Goal: Task Accomplishment & Management: Complete application form

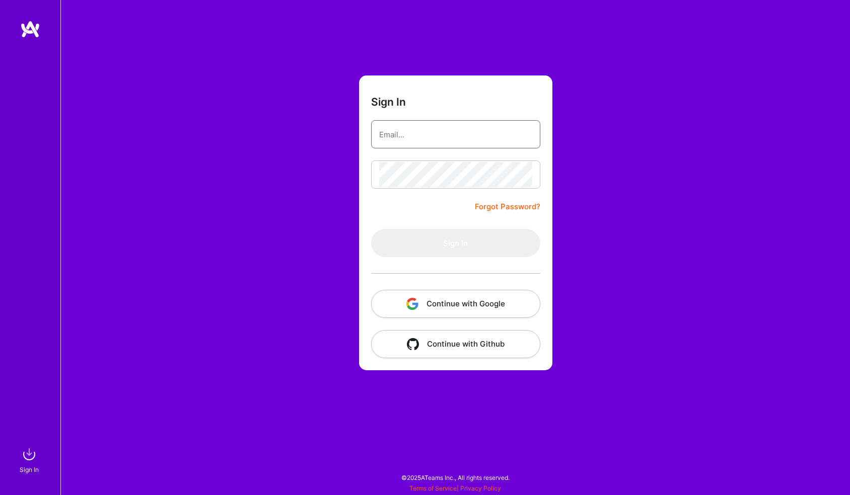
click at [425, 134] on input "email" at bounding box center [455, 135] width 153 height 26
type input "david.mrva@gmail.com"
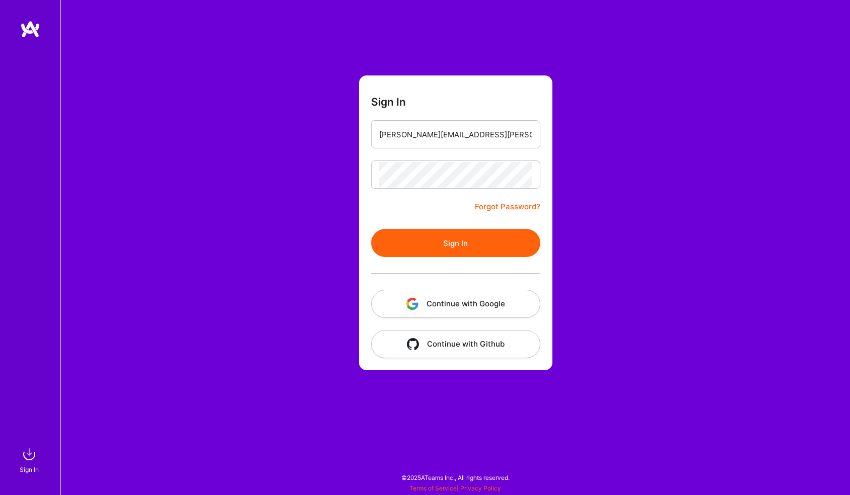
click at [371, 229] on button "Sign In" at bounding box center [455, 243] width 169 height 28
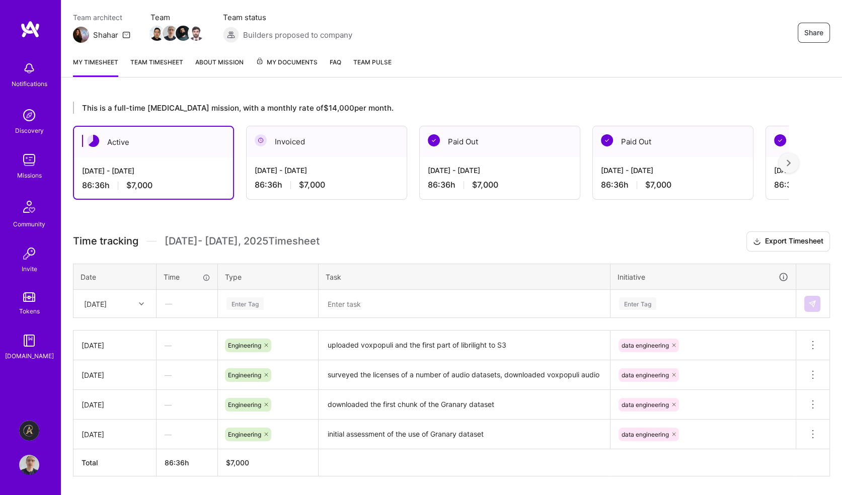
scroll to position [101, 0]
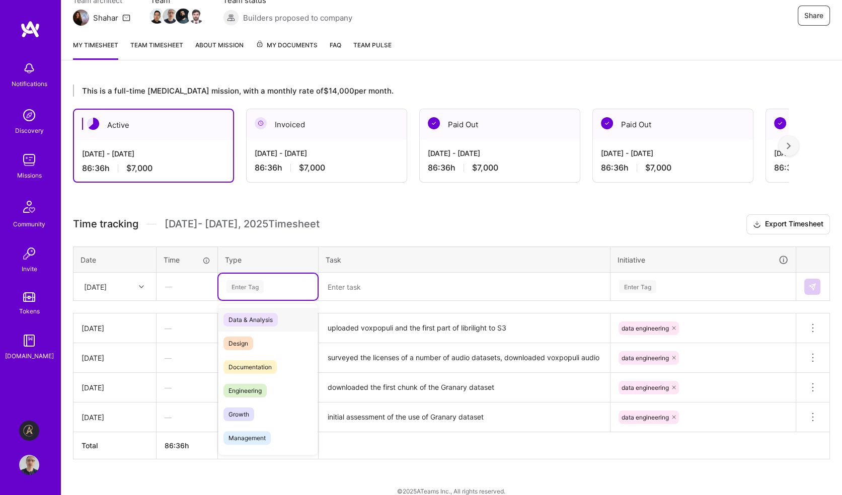
click at [262, 284] on div "Enter Tag" at bounding box center [244, 287] width 37 height 16
click at [260, 388] on span "Engineering" at bounding box center [244, 391] width 43 height 14
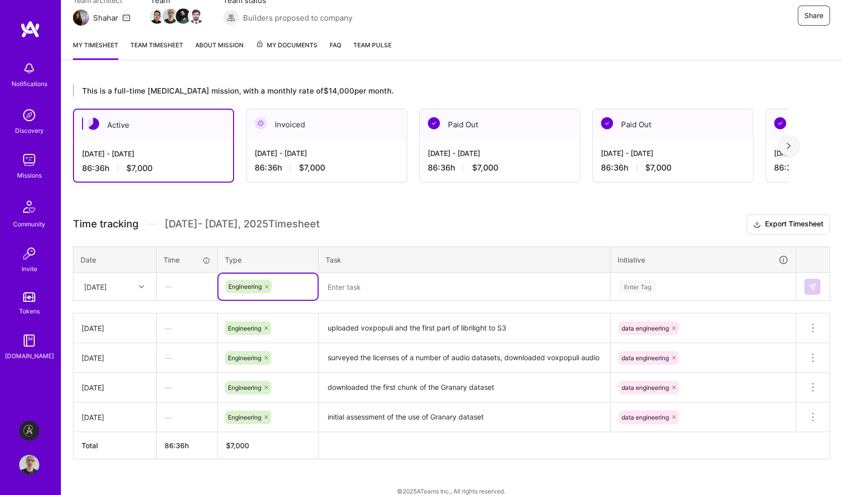
click at [361, 287] on textarea at bounding box center [464, 287] width 289 height 26
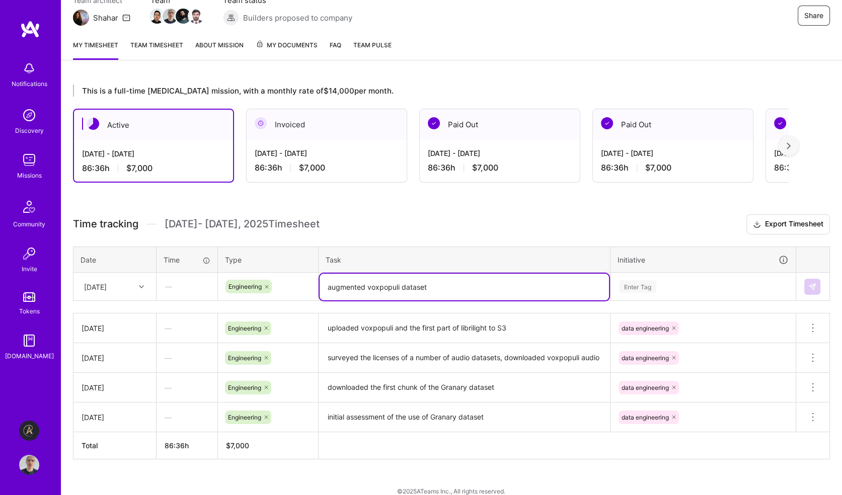
type textarea "augmented voxpopuli dataset"
click at [666, 283] on div "Enter Tag" at bounding box center [703, 287] width 184 height 26
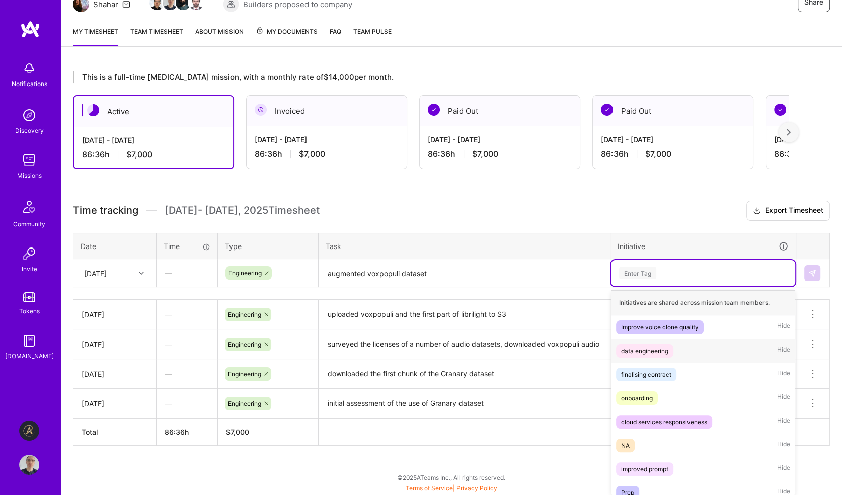
click at [661, 350] on div "data engineering" at bounding box center [644, 351] width 47 height 11
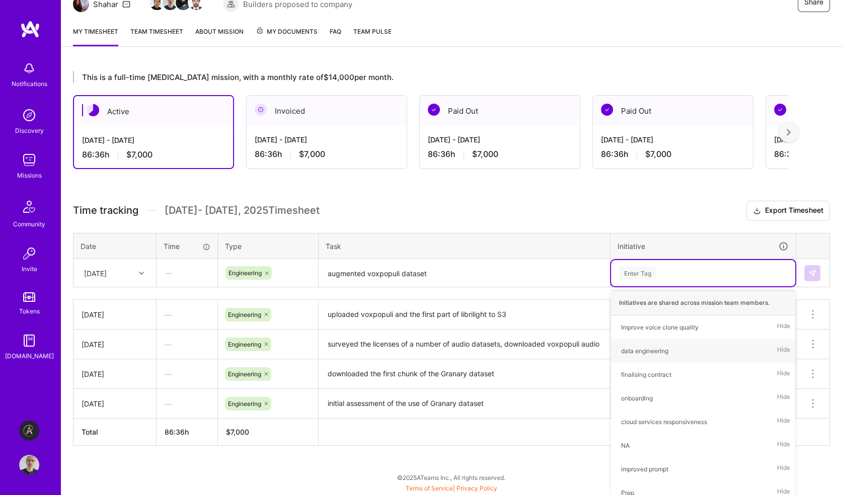
scroll to position [112, 0]
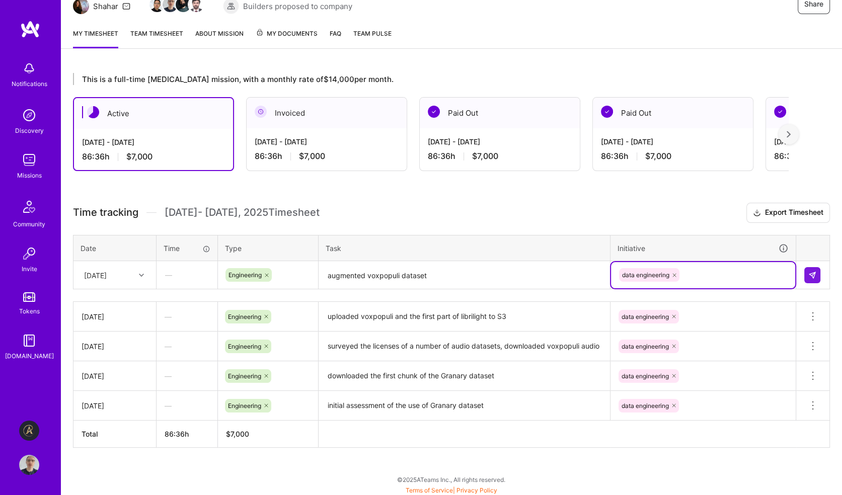
click at [563, 198] on div "This is a full-time retainer mission, with a monthly rate of $14,000 per month.…" at bounding box center [451, 279] width 781 height 436
click at [810, 274] on img at bounding box center [812, 275] width 8 height 8
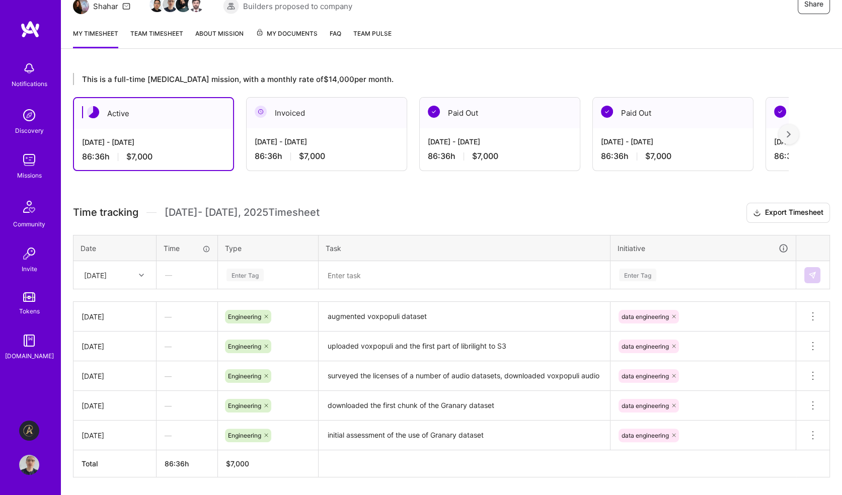
click at [522, 198] on div "This is a full-time retainer mission, with a monthly rate of $14,000 per month.…" at bounding box center [451, 294] width 781 height 466
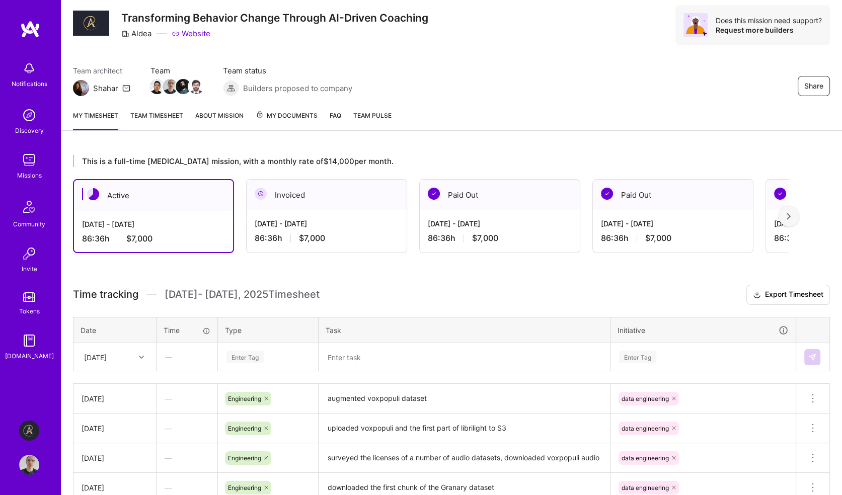
scroll to position [0, 0]
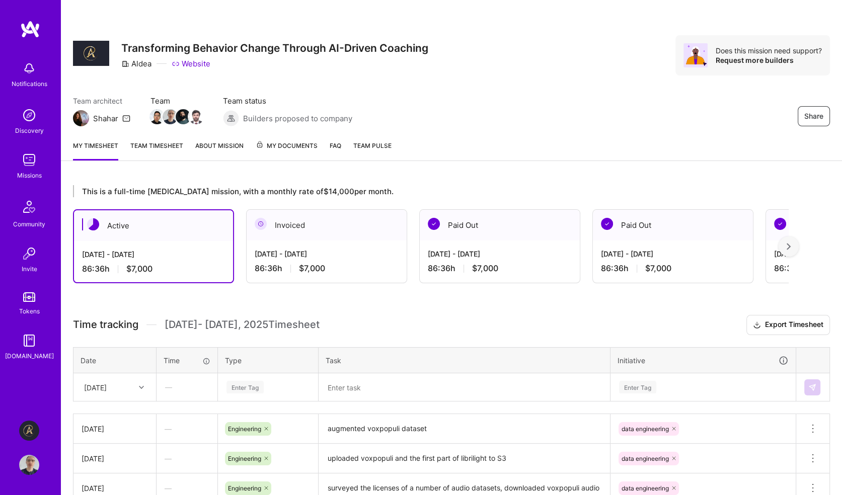
click at [28, 30] on img at bounding box center [30, 29] width 20 height 18
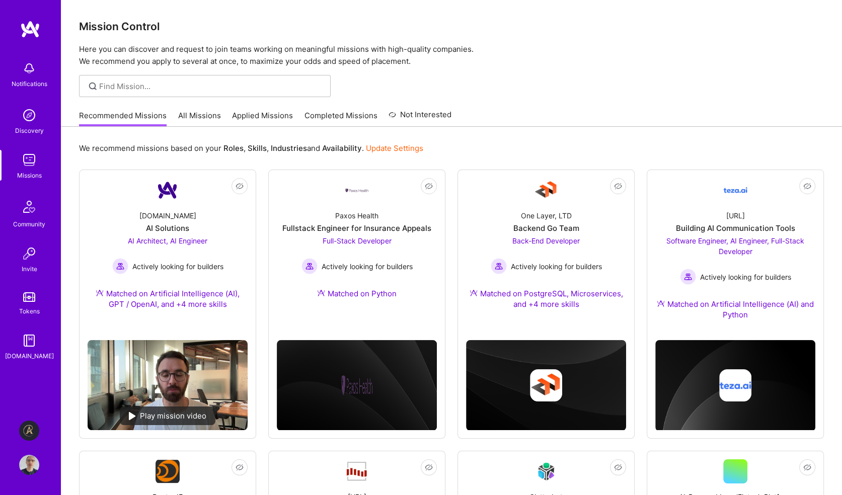
scroll to position [101, 0]
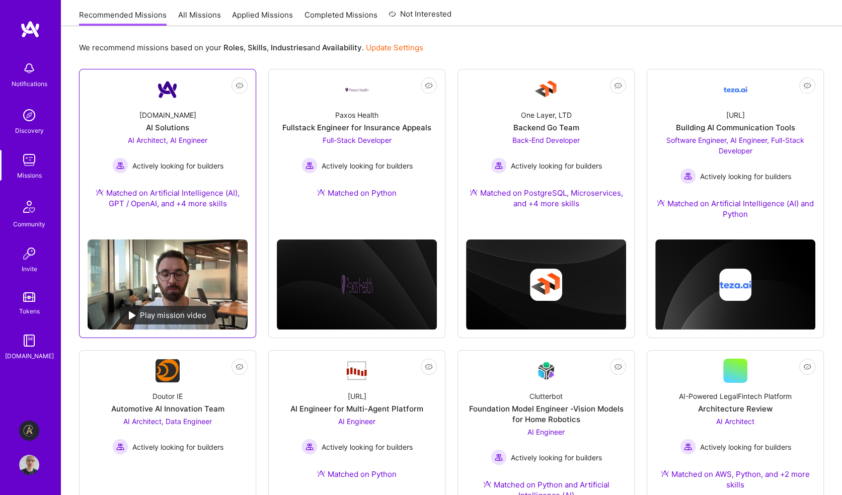
click at [167, 313] on div "Play mission video" at bounding box center [168, 315] width 96 height 19
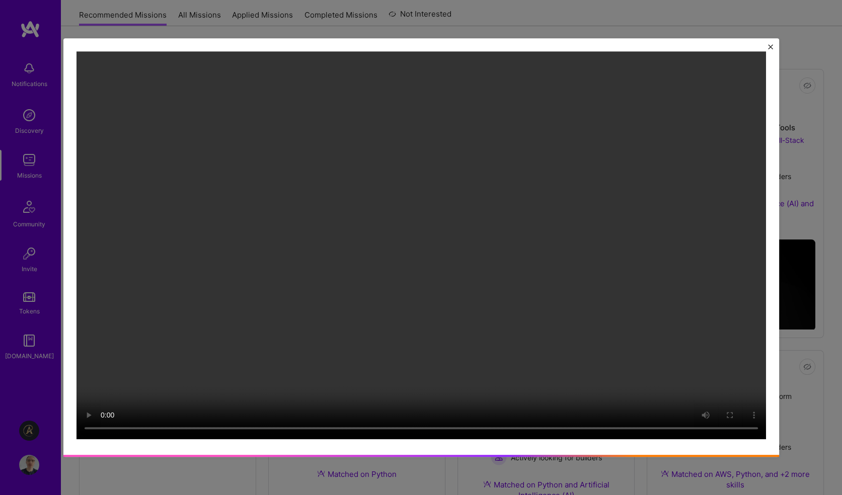
click at [773, 45] on img "Close" at bounding box center [770, 46] width 5 height 5
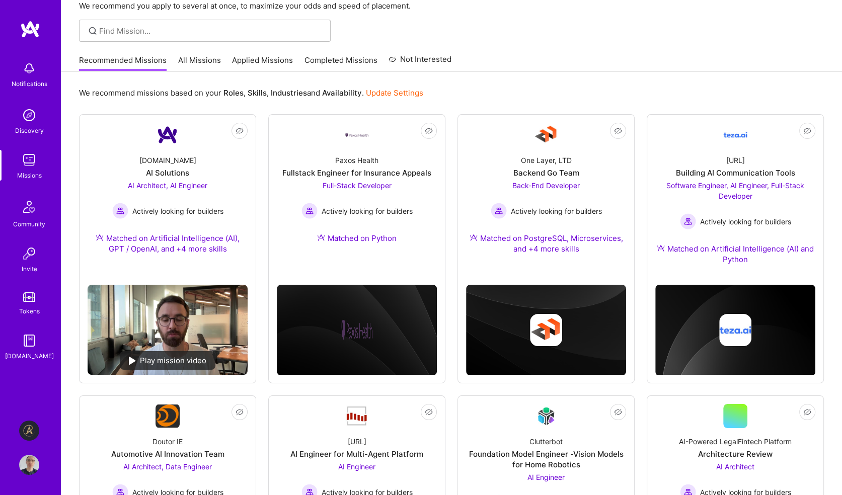
scroll to position [16, 0]
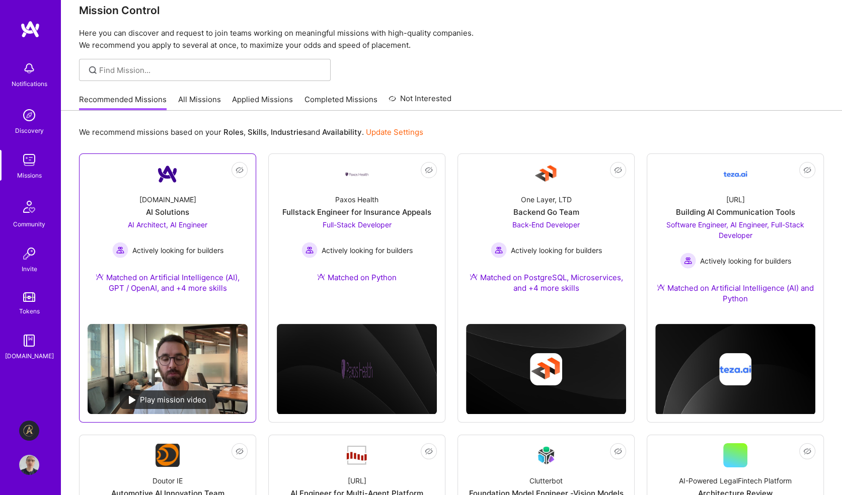
click at [165, 223] on span "AI Architect, AI Engineer" at bounding box center [168, 224] width 80 height 9
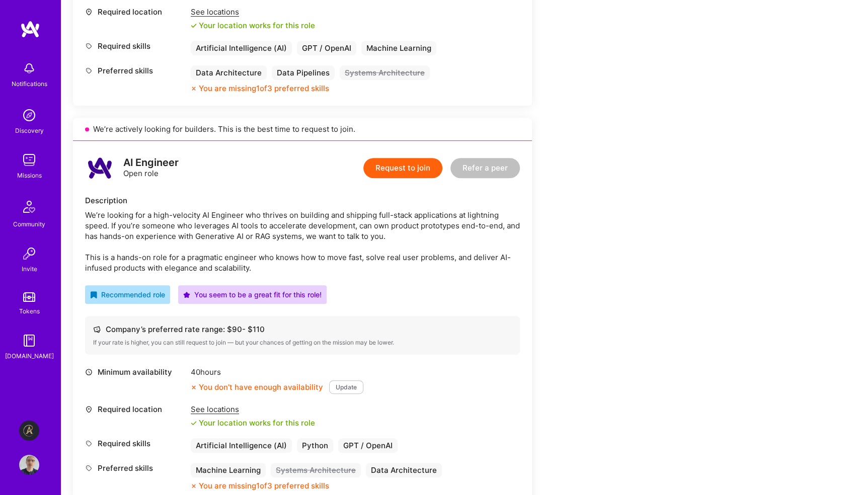
scroll to position [503, 0]
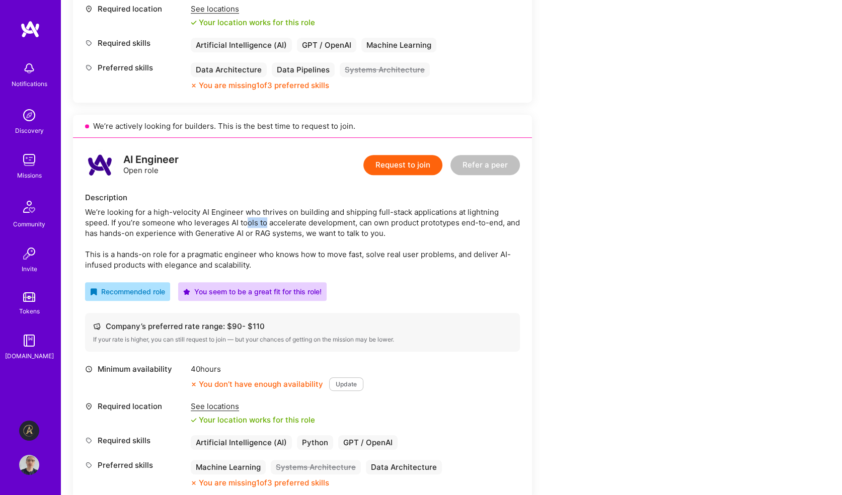
drag, startPoint x: 243, startPoint y: 233, endPoint x: 266, endPoint y: 235, distance: 23.2
click at [263, 235] on div "We’re looking for a high-velocity AI Engineer who thrives on building and shipp…" at bounding box center [302, 238] width 435 height 63
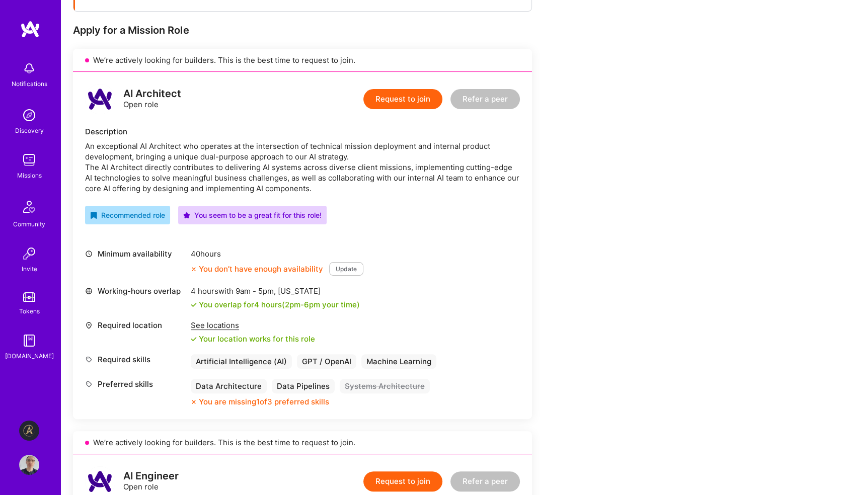
scroll to position [177, 0]
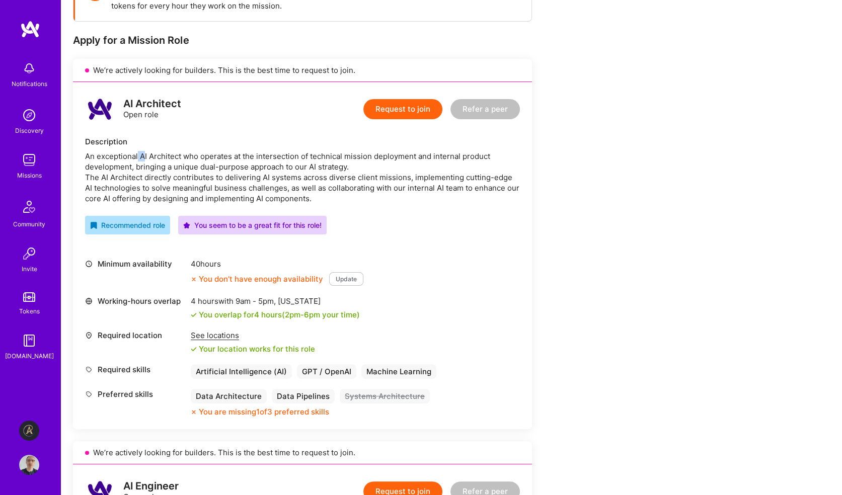
drag, startPoint x: 138, startPoint y: 154, endPoint x: 133, endPoint y: 159, distance: 7.2
click at [139, 158] on div "An exceptional AI Architect who operates at the intersection of technical missi…" at bounding box center [302, 177] width 435 height 53
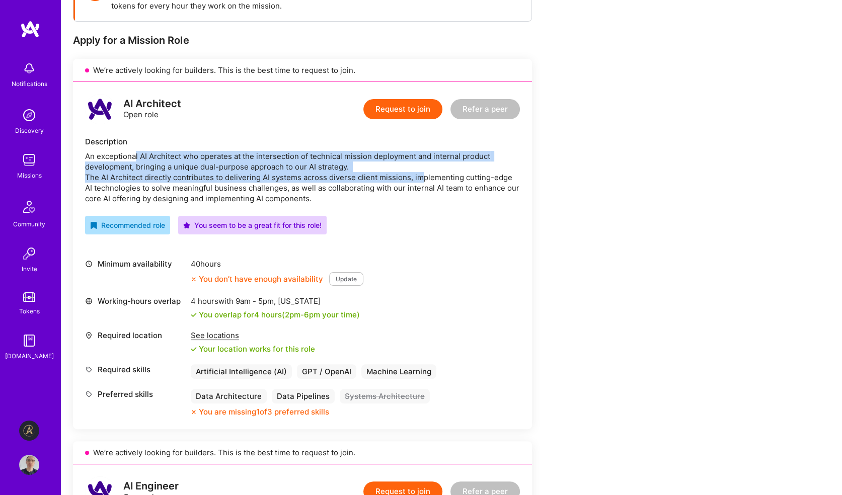
drag, startPoint x: 133, startPoint y: 159, endPoint x: 419, endPoint y: 176, distance: 286.4
click at [419, 176] on div "An exceptional AI Architect who operates at the intersection of technical missi…" at bounding box center [302, 177] width 435 height 53
click at [316, 173] on div "An exceptional AI Architect who operates at the intersection of technical missi…" at bounding box center [302, 177] width 435 height 53
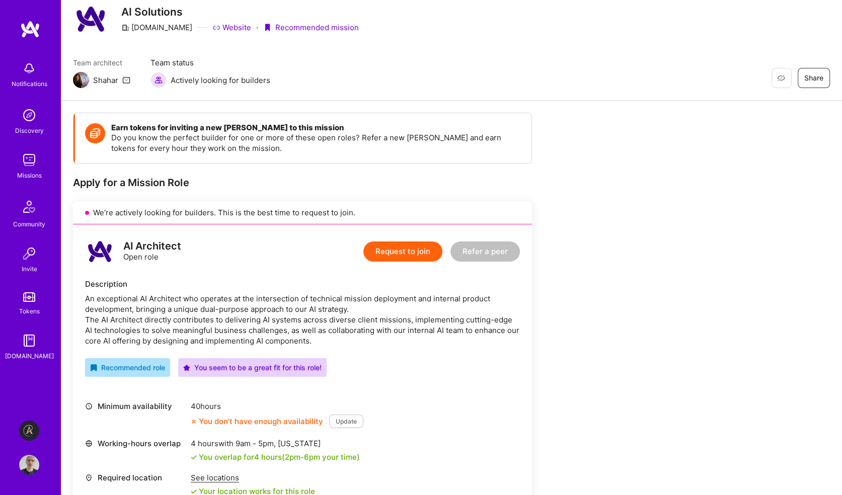
scroll to position [0, 0]
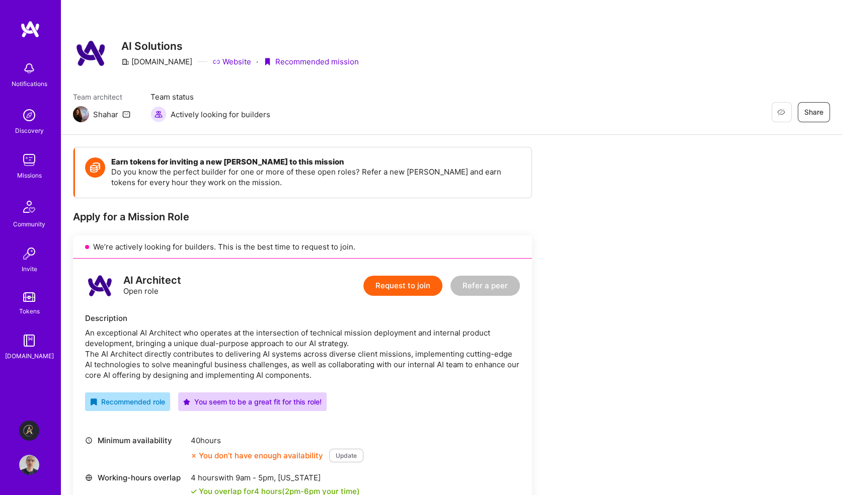
click at [30, 167] on img at bounding box center [29, 160] width 20 height 20
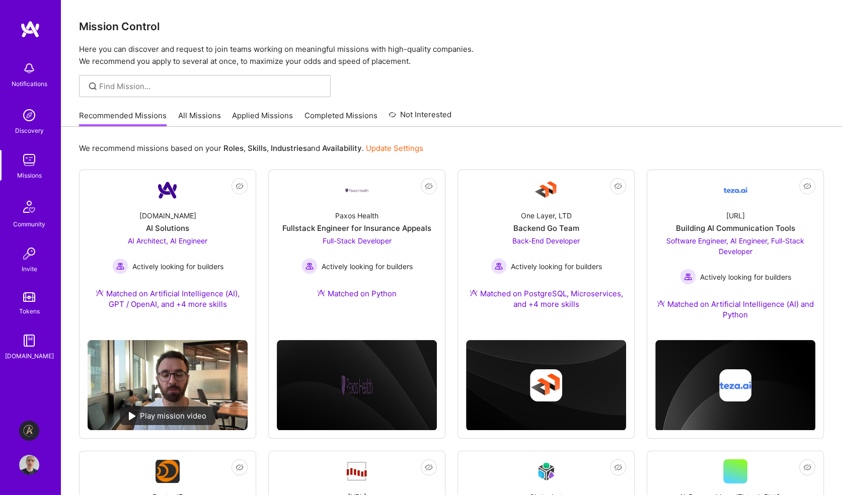
click at [248, 111] on link "Applied Missions" at bounding box center [262, 118] width 61 height 17
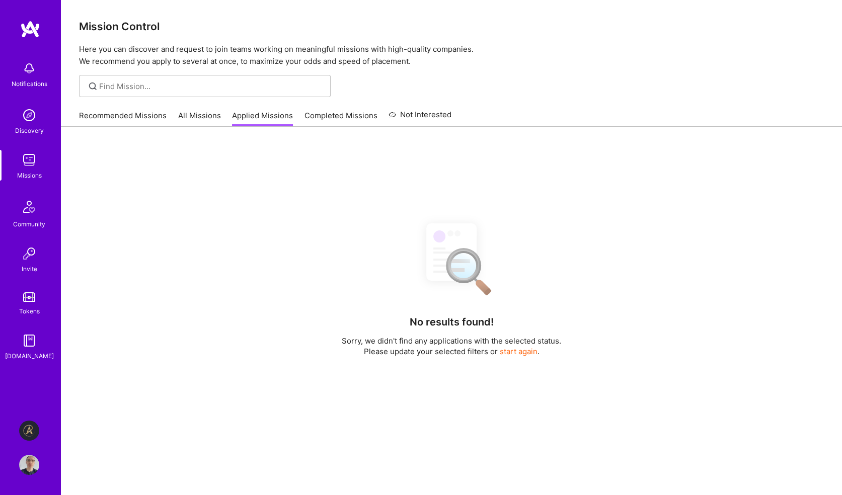
click at [197, 114] on link "All Missions" at bounding box center [199, 118] width 43 height 17
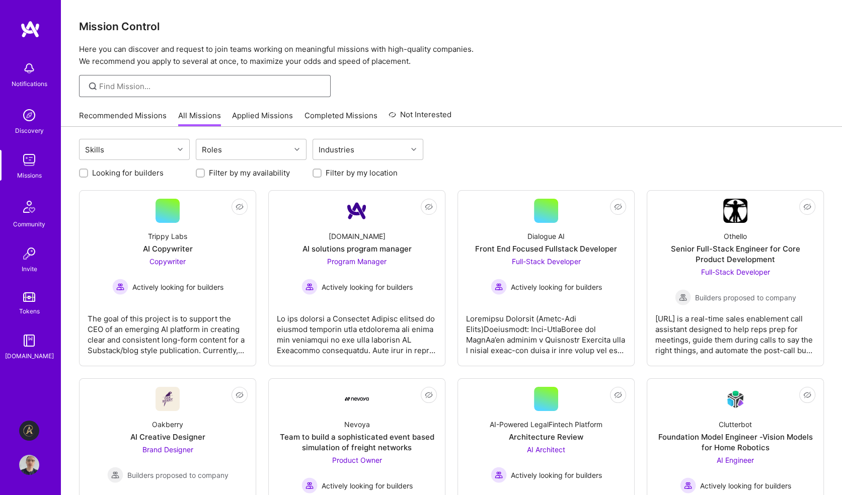
click at [144, 83] on input at bounding box center [211, 86] width 224 height 11
type input "architect"
click at [262, 84] on input "architect" at bounding box center [211, 86] width 224 height 11
click at [232, 148] on div "Roles" at bounding box center [243, 149] width 94 height 20
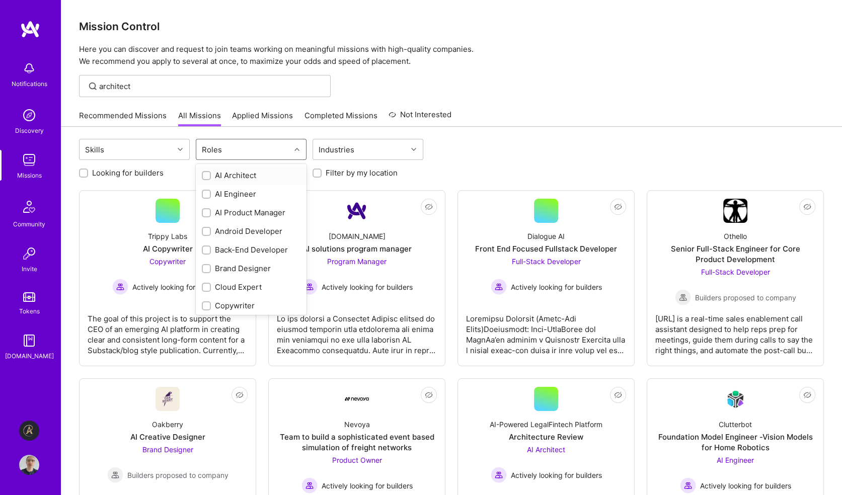
click at [210, 172] on div at bounding box center [206, 175] width 9 height 9
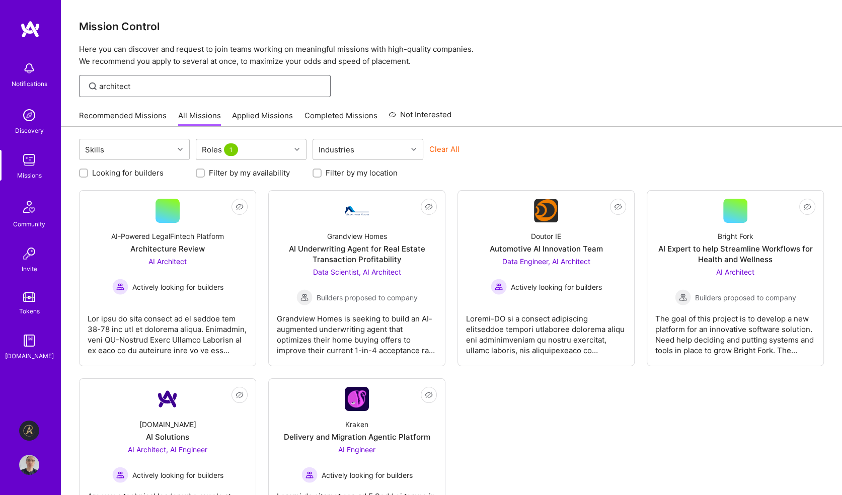
drag, startPoint x: 161, startPoint y: 85, endPoint x: 40, endPoint y: 84, distance: 120.8
click at [40, 84] on div "Notifications Discovery Missions Community Invite Tokens A.Guide Aldea: Transfo…" at bounding box center [421, 281] width 842 height 563
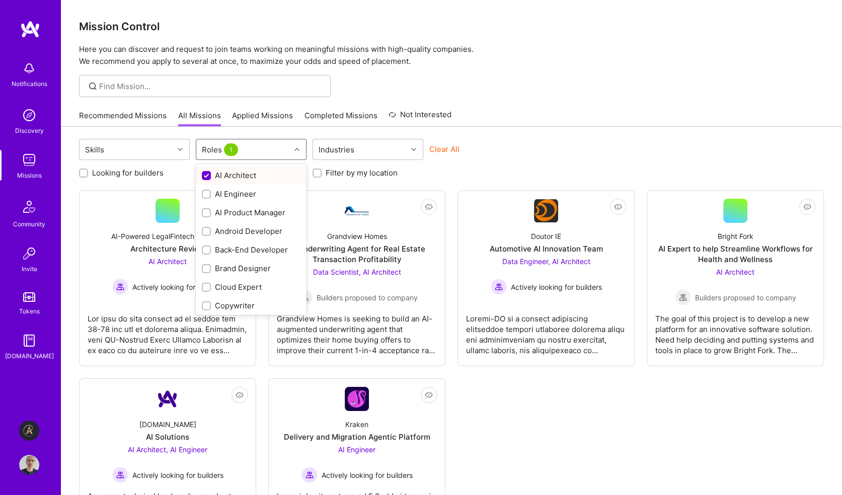
click at [294, 151] on div at bounding box center [298, 149] width 16 height 13
click at [205, 174] on input "checkbox" at bounding box center [207, 176] width 9 height 9
checkbox input "false"
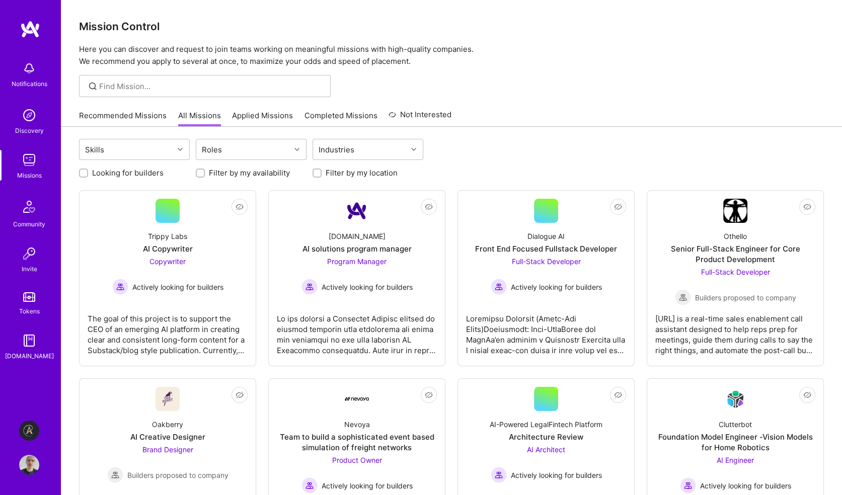
click at [35, 116] on img at bounding box center [29, 115] width 20 height 20
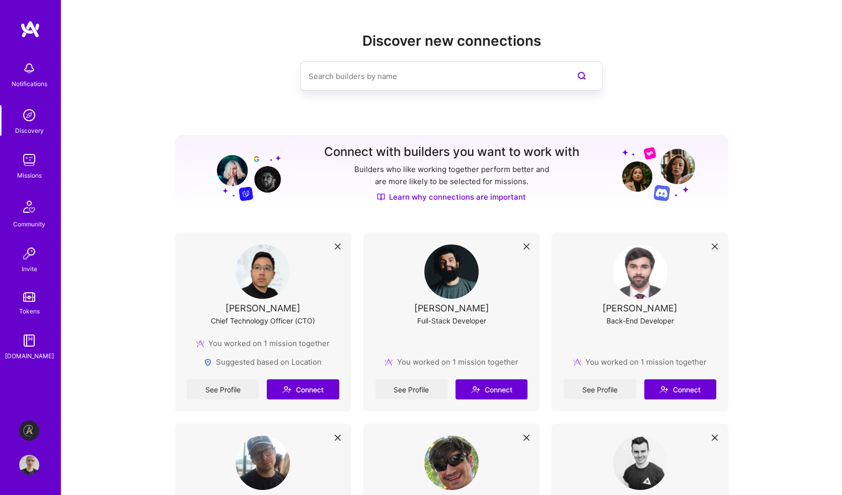
click at [29, 469] on img at bounding box center [29, 465] width 20 height 20
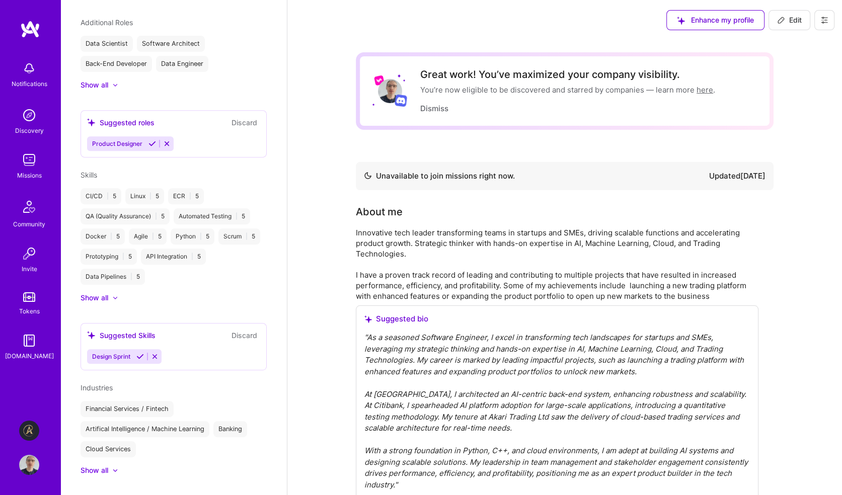
scroll to position [473, 0]
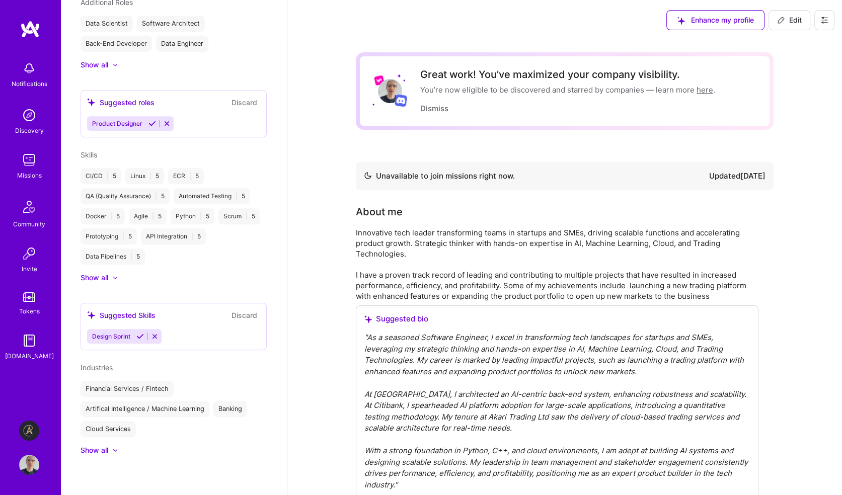
click at [796, 19] on span "Edit" at bounding box center [789, 20] width 25 height 10
select select "GB"
select select "Not Available"
select select "6 Months"
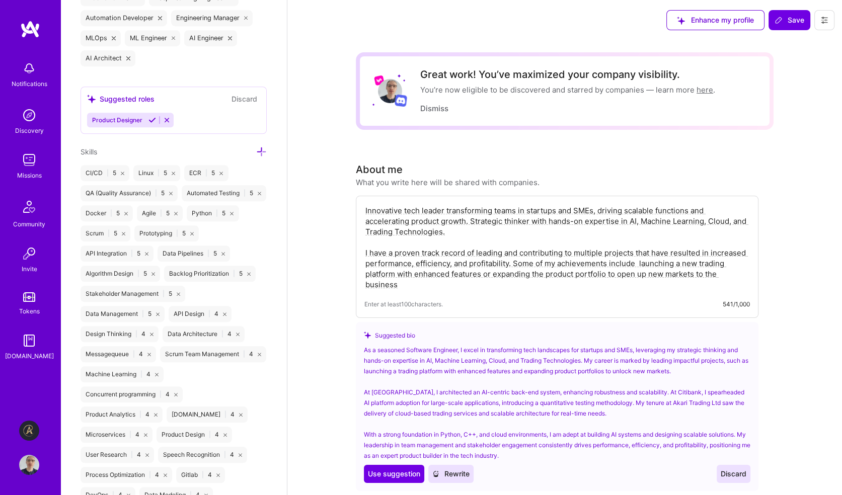
scroll to position [856, 0]
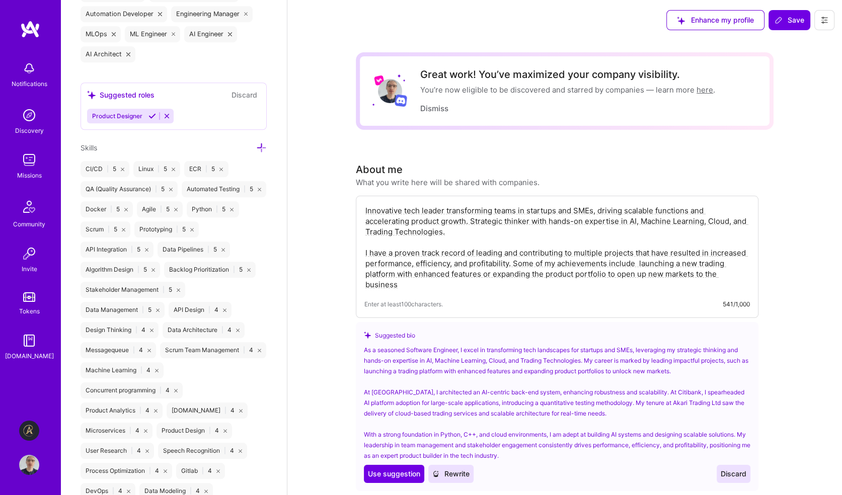
click at [256, 148] on icon at bounding box center [261, 147] width 11 height 11
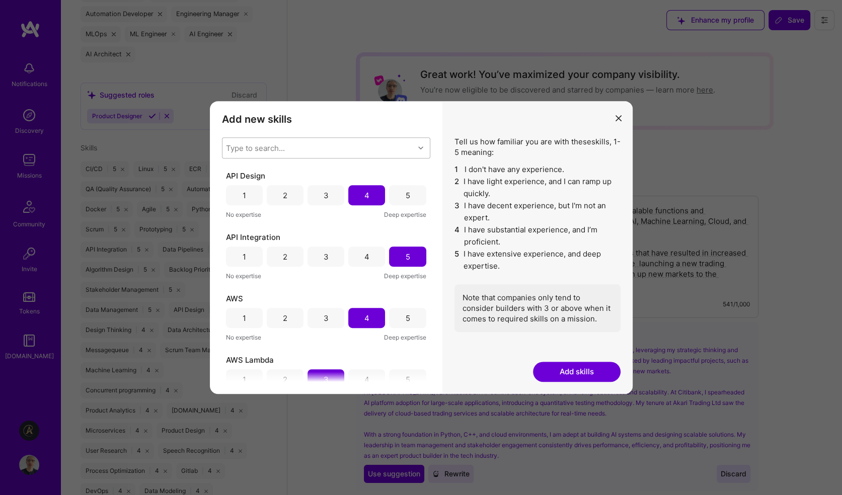
click at [258, 147] on div "Type to search..." at bounding box center [255, 148] width 59 height 11
type input "pr"
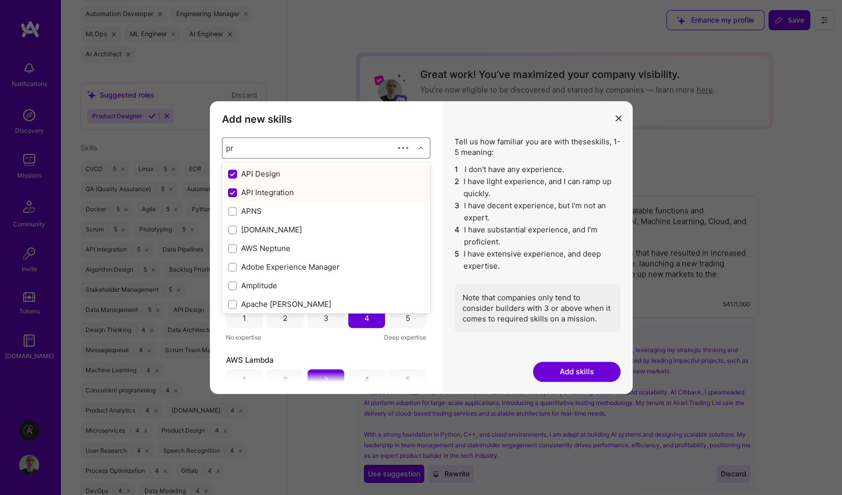
checkbox input "true"
checkbox input "false"
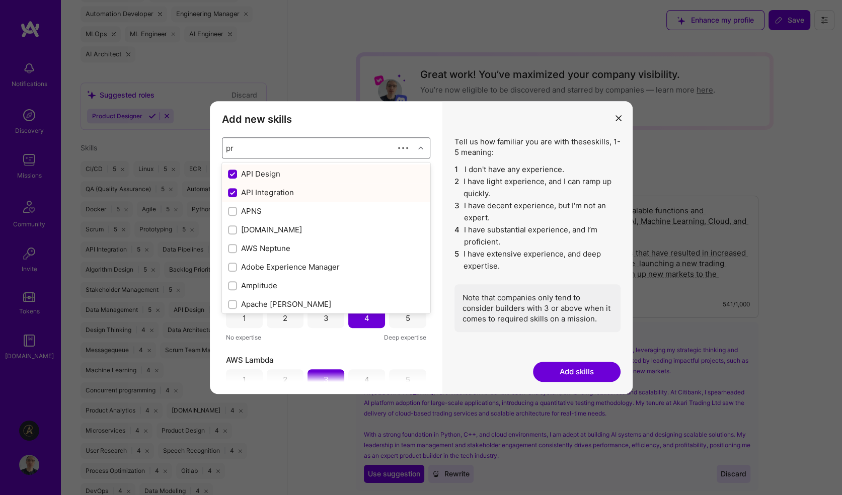
type input "pro"
checkbox input "false"
checkbox input "true"
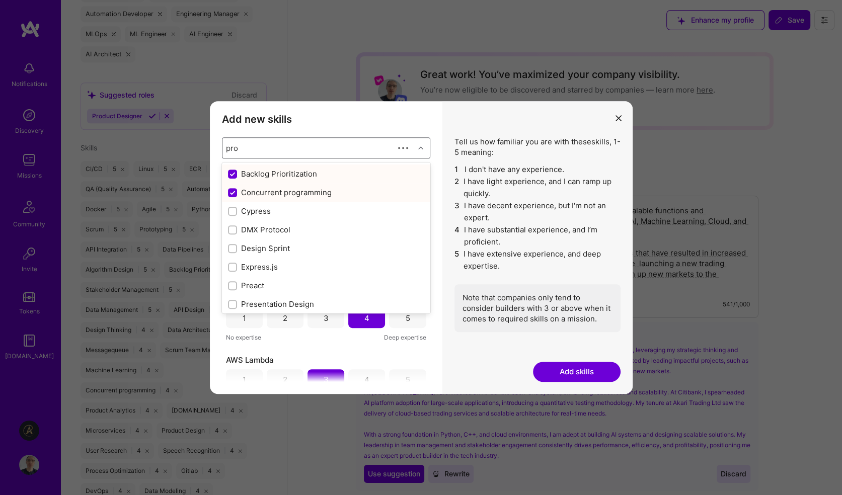
checkbox input "true"
checkbox input "false"
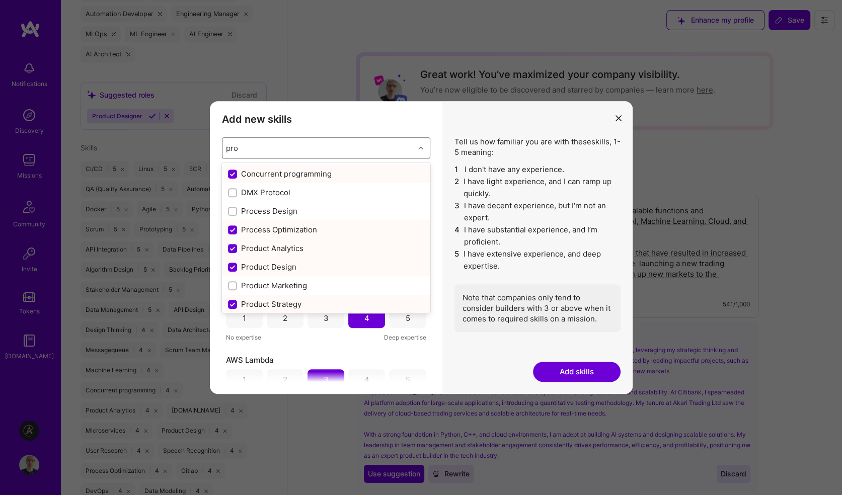
type input "prod"
checkbox input "true"
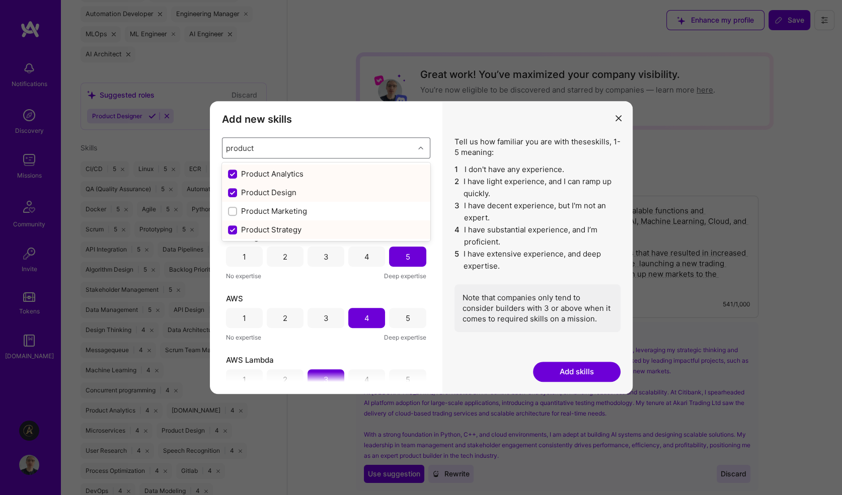
type input "product"
click at [444, 117] on div "Tell us how familiar you are with these skills , 1-5 meaning: 1 I don't have an…" at bounding box center [537, 247] width 190 height 293
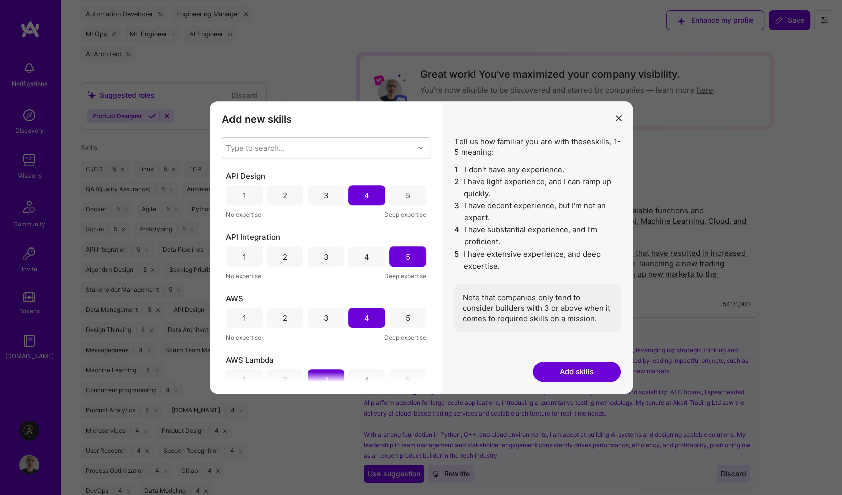
click at [620, 117] on icon "modal" at bounding box center [619, 118] width 6 height 6
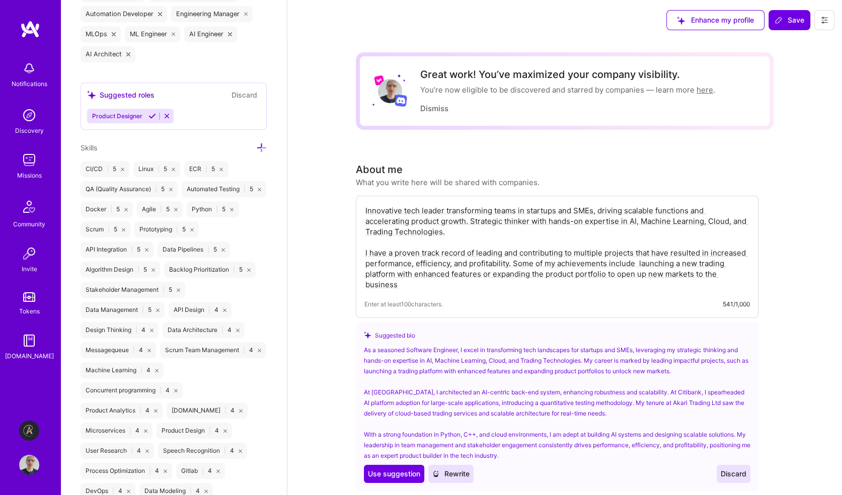
click at [25, 27] on img at bounding box center [30, 29] width 20 height 18
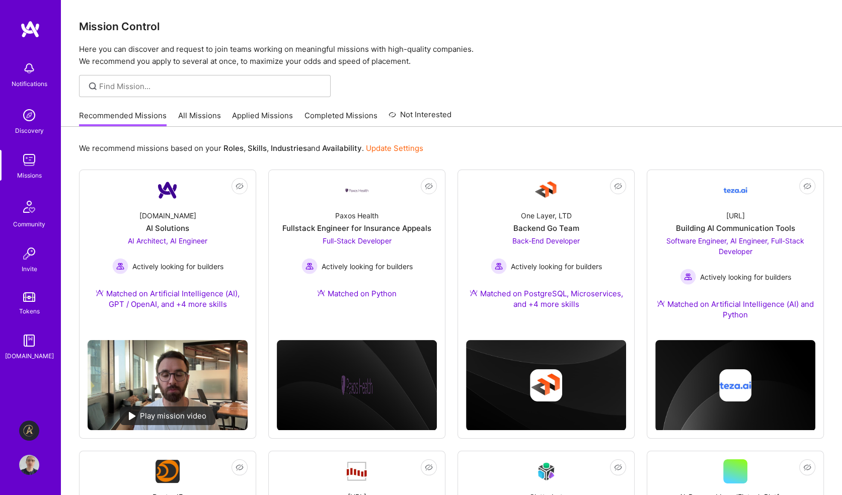
click at [266, 112] on link "Applied Missions" at bounding box center [262, 118] width 61 height 17
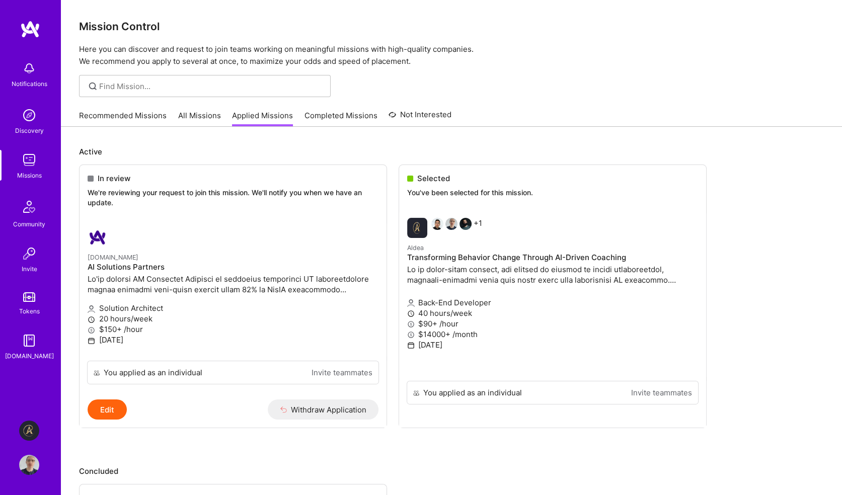
click at [328, 117] on link "Completed Missions" at bounding box center [340, 118] width 73 height 17
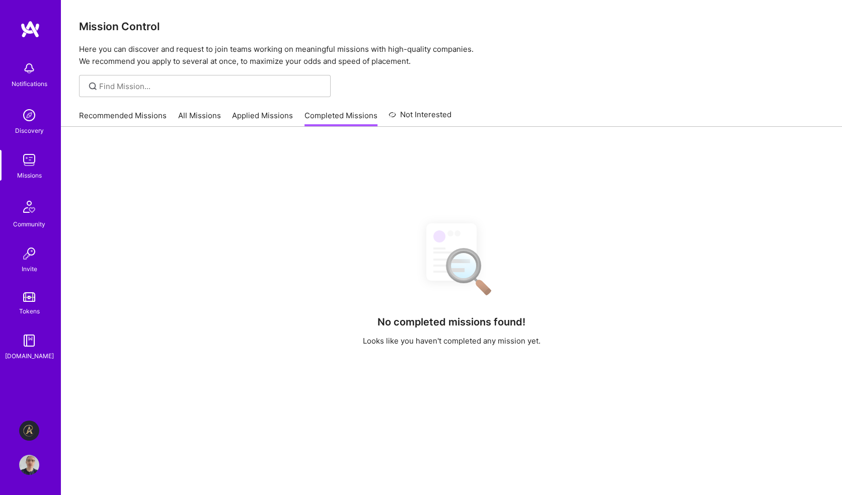
click at [261, 114] on link "Applied Missions" at bounding box center [262, 118] width 61 height 17
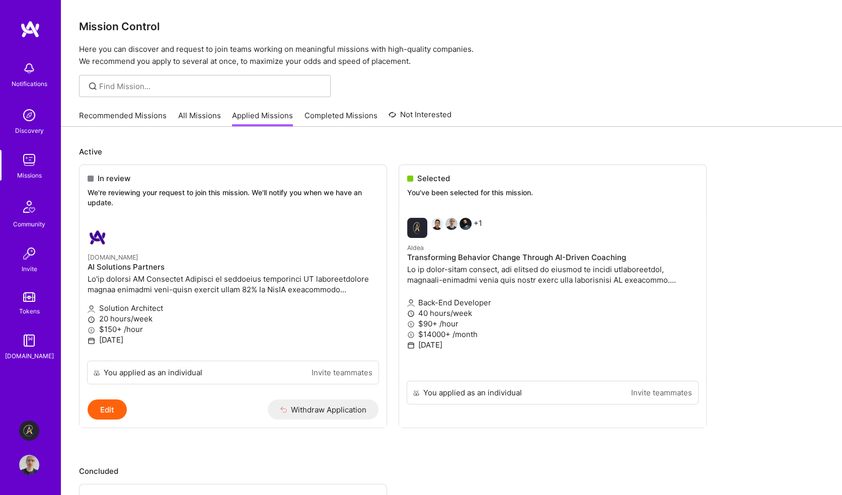
click at [431, 114] on link "Not Interested" at bounding box center [420, 118] width 63 height 18
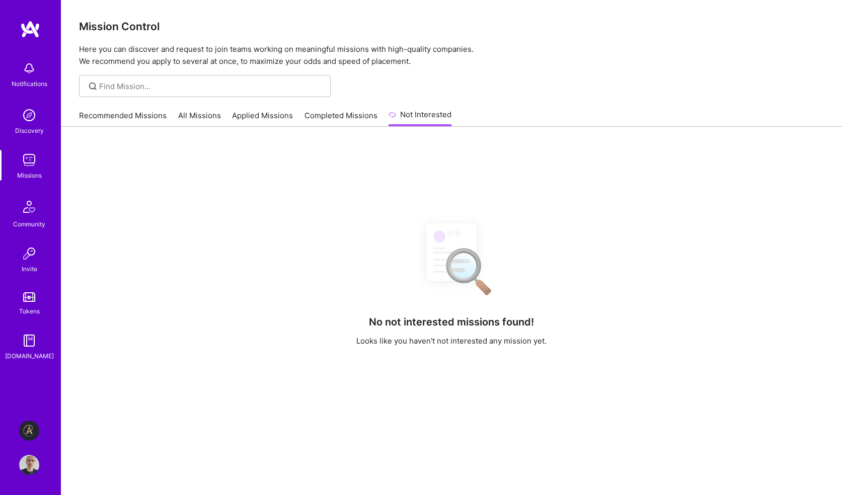
click at [260, 112] on link "Applied Missions" at bounding box center [262, 118] width 61 height 17
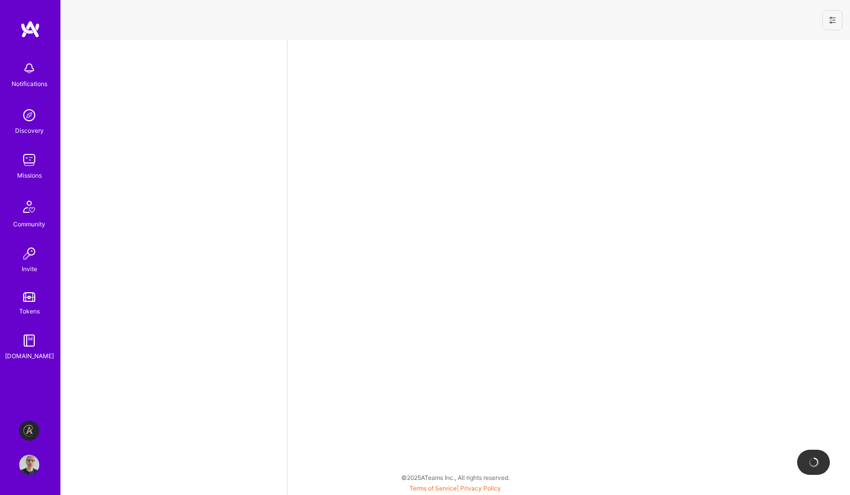
select select "GB"
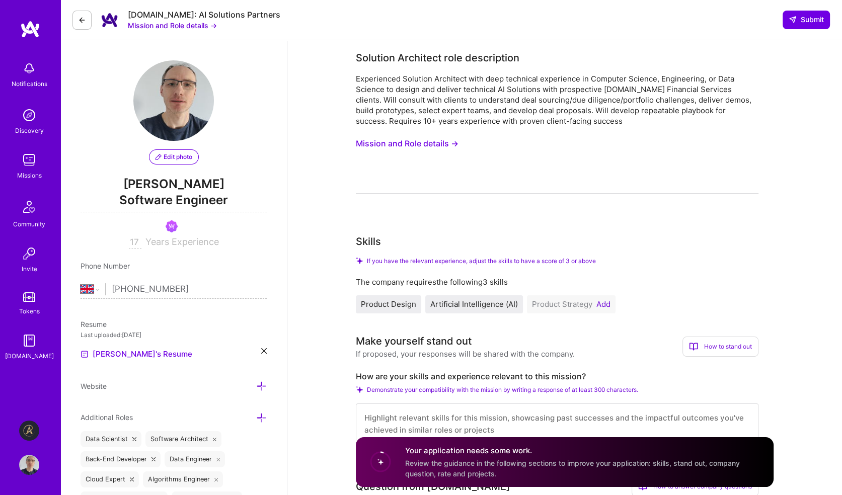
click at [441, 141] on button "Mission and Role details →" at bounding box center [407, 143] width 103 height 19
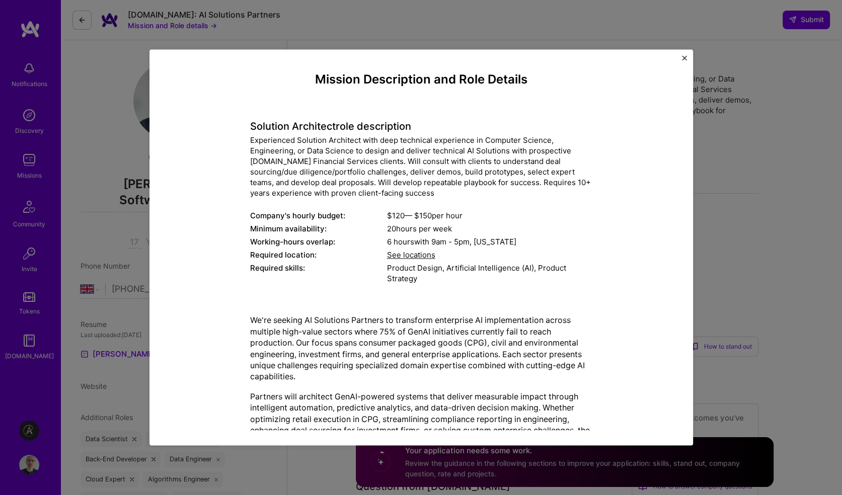
click at [684, 57] on img "Close" at bounding box center [684, 57] width 5 height 5
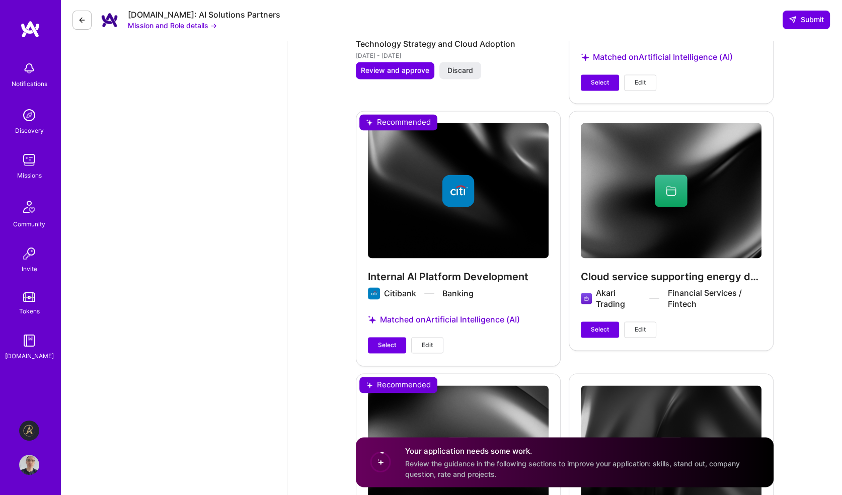
scroll to position [1690, 0]
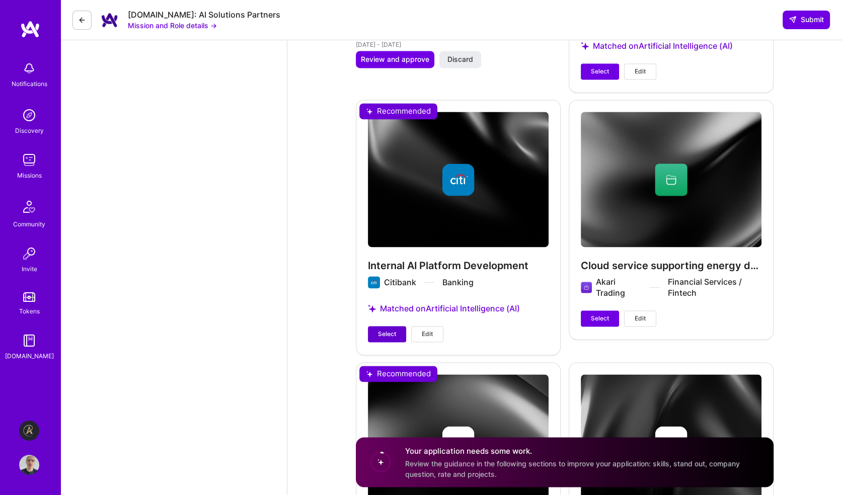
click at [396, 332] on button "Select" at bounding box center [387, 334] width 38 height 16
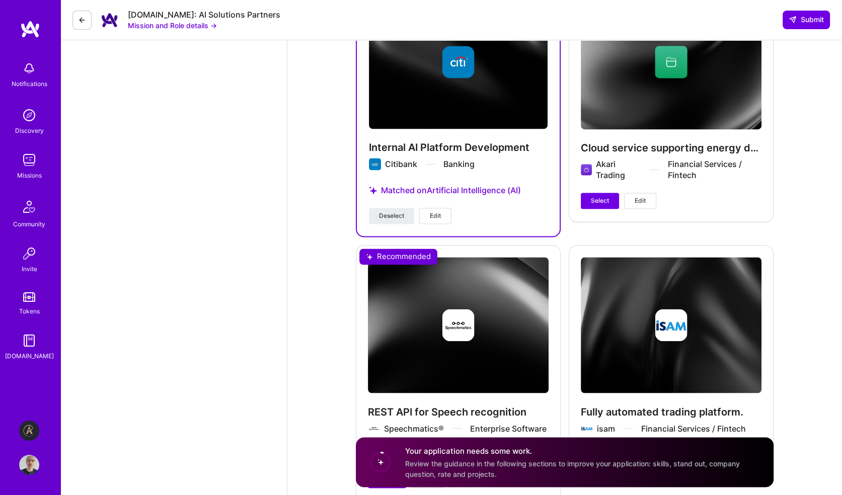
scroll to position [1791, 0]
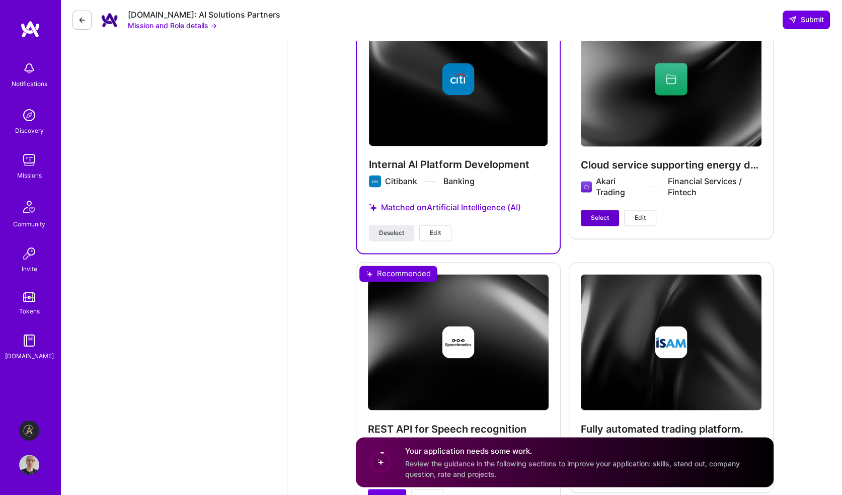
click at [606, 215] on span "Select" at bounding box center [600, 217] width 18 height 9
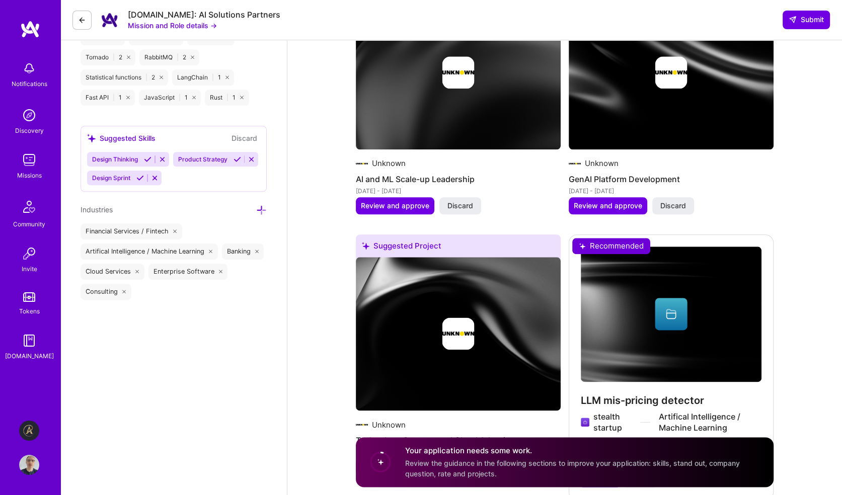
scroll to position [1187, 0]
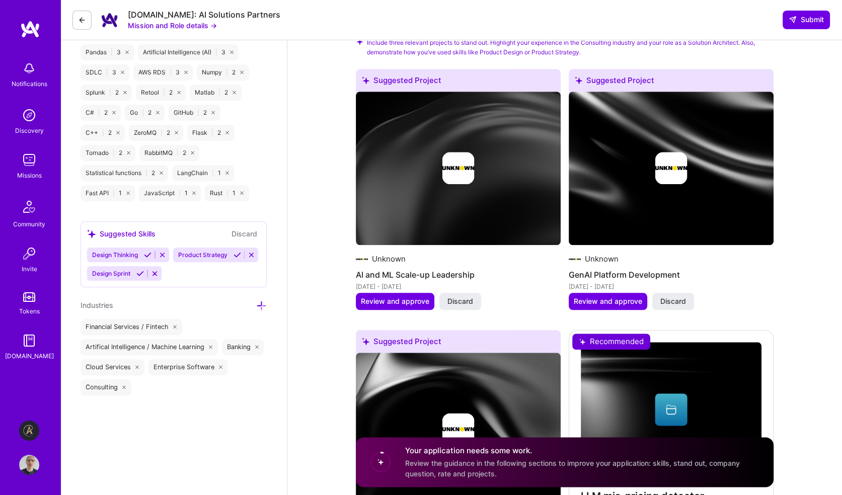
click at [236, 259] on icon at bounding box center [238, 255] width 8 height 8
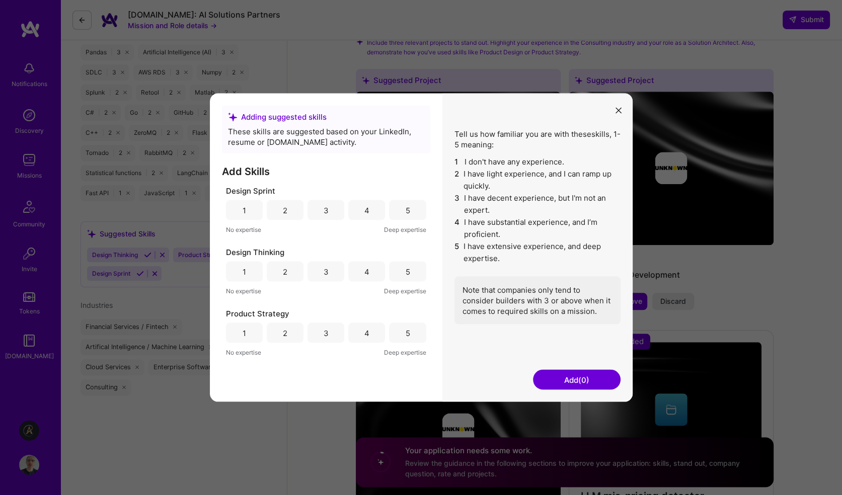
click at [365, 270] on div "4" at bounding box center [366, 271] width 5 height 11
click at [331, 334] on div "3" at bounding box center [326, 333] width 37 height 20
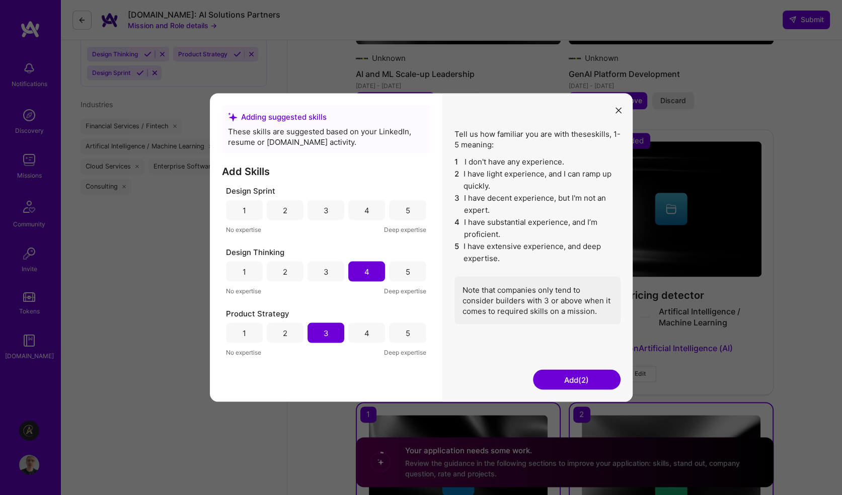
scroll to position [1388, 0]
click at [566, 383] on button "Add (2)" at bounding box center [577, 380] width 88 height 20
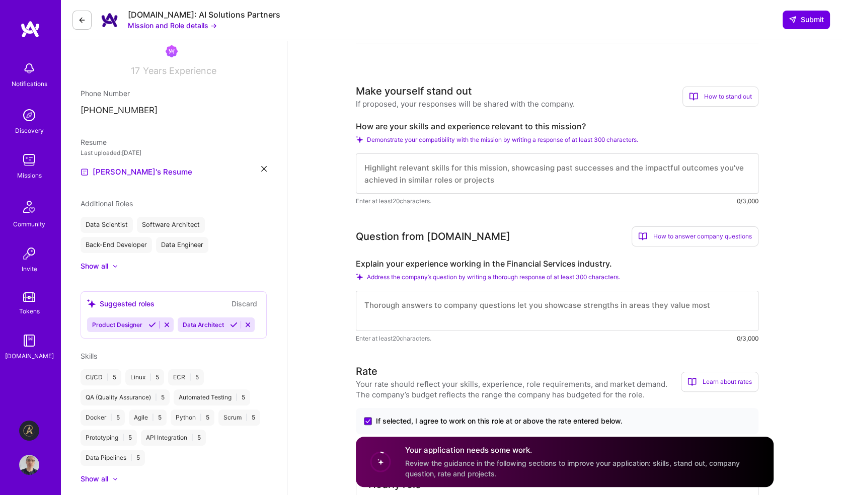
scroll to position [167, 0]
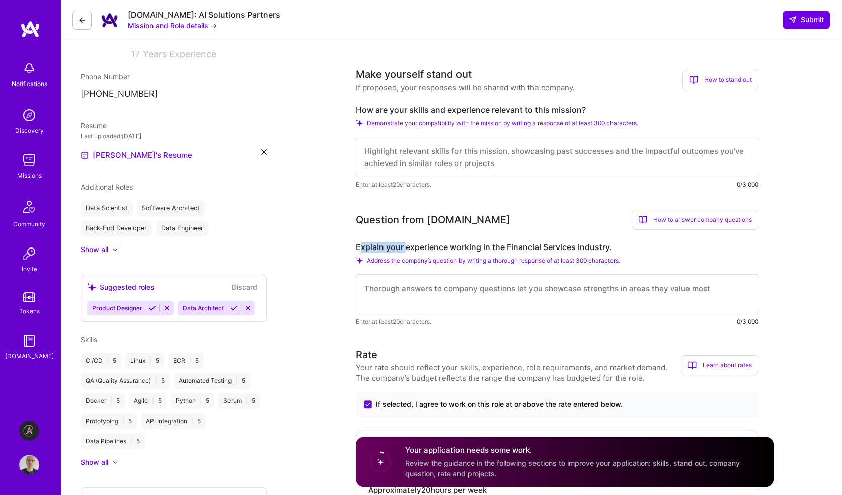
drag, startPoint x: 358, startPoint y: 247, endPoint x: 406, endPoint y: 249, distance: 47.3
click at [406, 249] on label "Explain your experience working in the Financial Services industry." at bounding box center [557, 247] width 403 height 11
drag, startPoint x: 358, startPoint y: 247, endPoint x: 626, endPoint y: 252, distance: 268.3
click at [626, 252] on label "Explain your experience working in the Financial Services industry." at bounding box center [557, 247] width 403 height 11
copy label "Explain your experience working in the Financial Services industry."
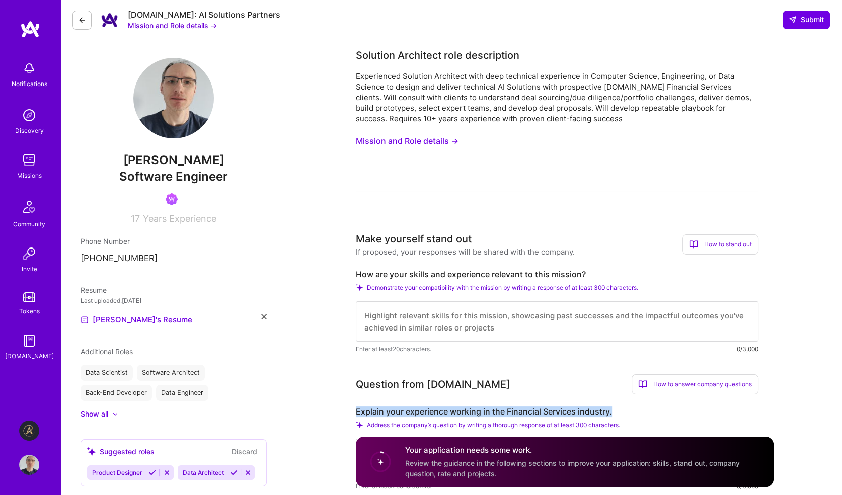
scroll to position [0, 0]
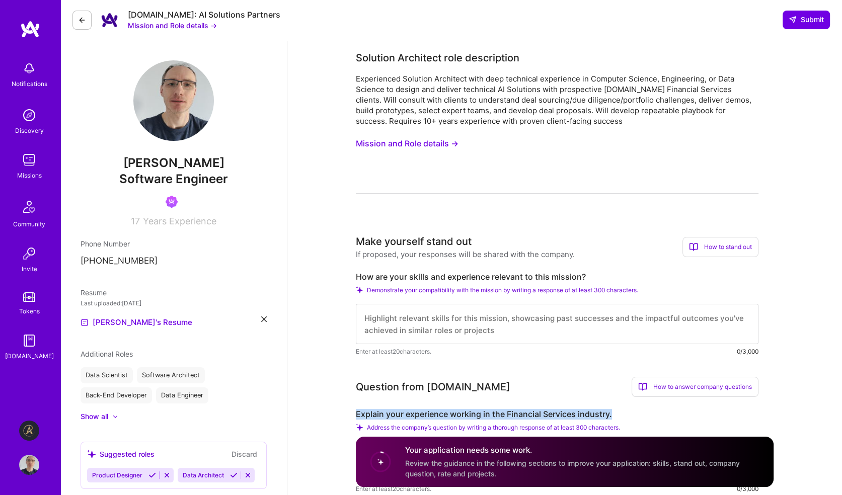
click at [369, 141] on button "Mission and Role details →" at bounding box center [407, 143] width 103 height 19
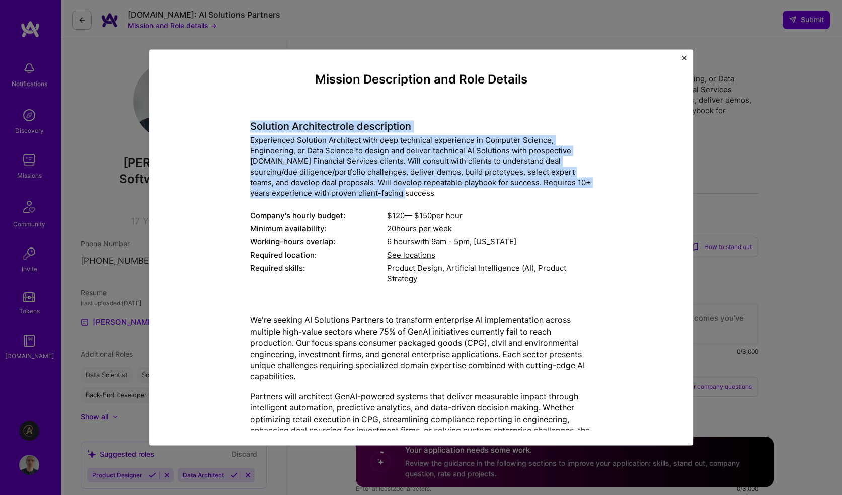
drag, startPoint x: 247, startPoint y: 124, endPoint x: 419, endPoint y: 195, distance: 185.5
click at [419, 195] on div "Solution Architect role description Experienced Solution Architect with deep te…" at bounding box center [421, 197] width 342 height 180
copy div "Solution Architect role description Experienced Solution Architect with deep te…"
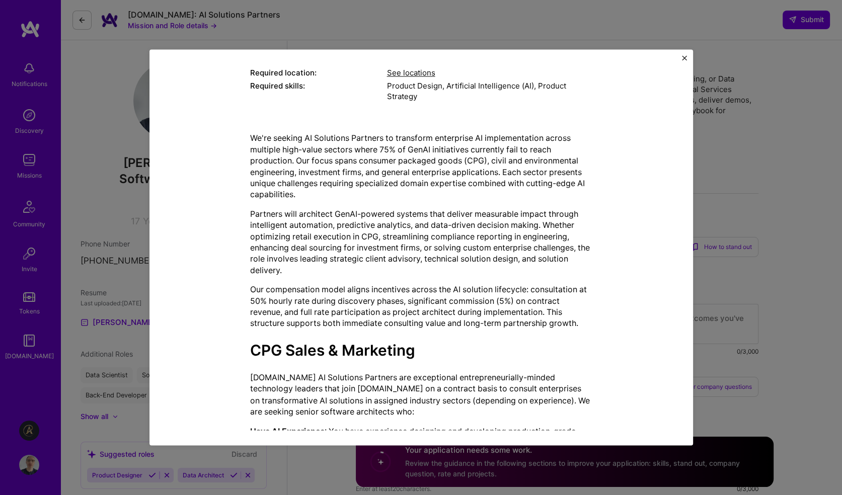
scroll to position [199, 0]
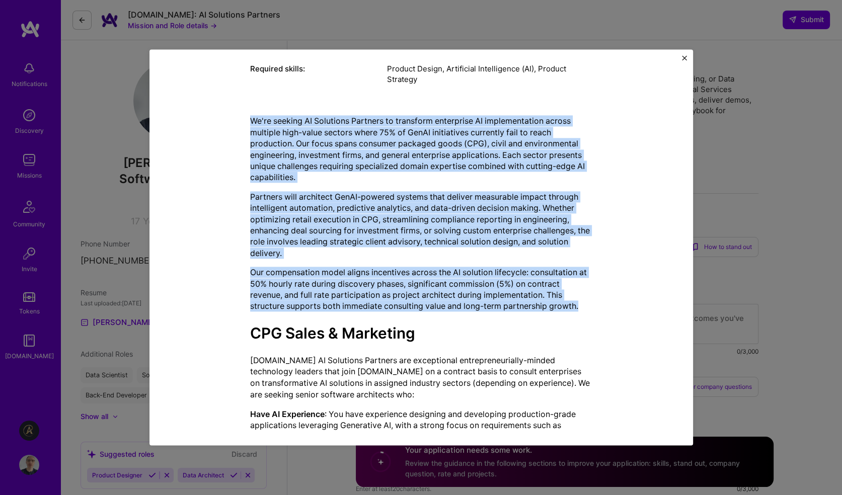
drag, startPoint x: 247, startPoint y: 118, endPoint x: 585, endPoint y: 303, distance: 385.2
copy div "We're seeking AI Solutions Partners to transform enterprise AI implementation a…"
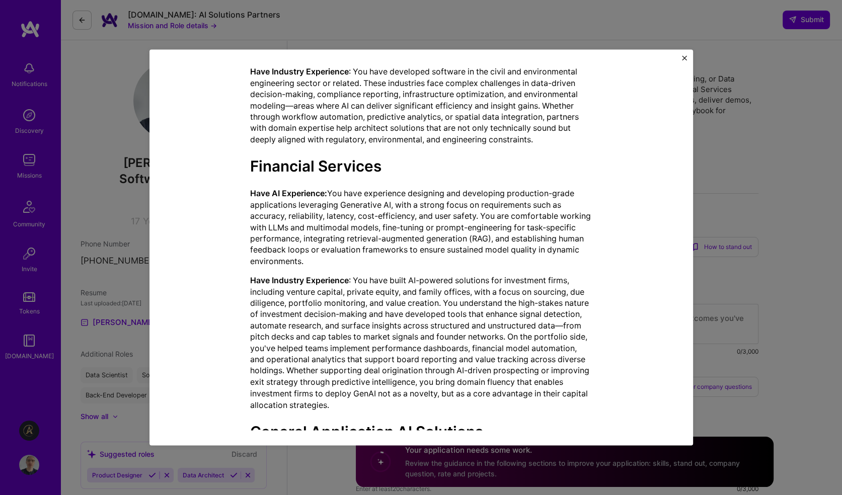
scroll to position [904, 0]
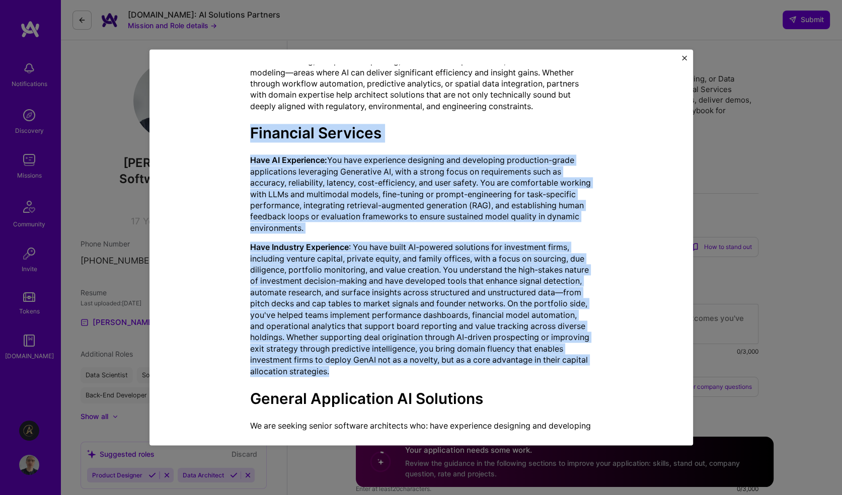
drag, startPoint x: 247, startPoint y: 128, endPoint x: 330, endPoint y: 371, distance: 256.4
copy div "Financial Services Have AI Experience: You have experience designing and develo…"
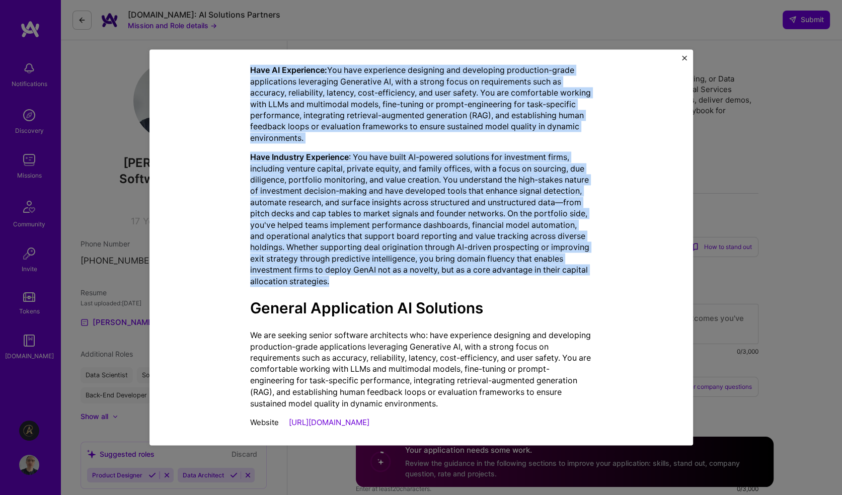
scroll to position [1005, 0]
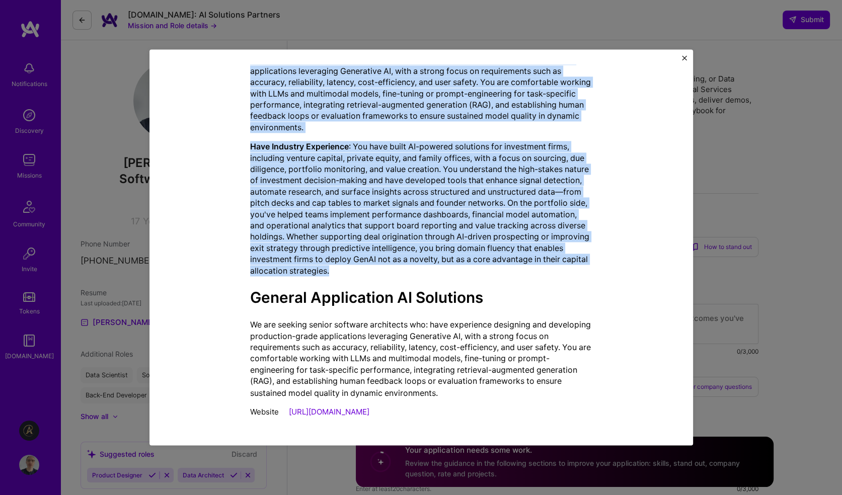
click at [686, 58] on img "Close" at bounding box center [684, 57] width 5 height 5
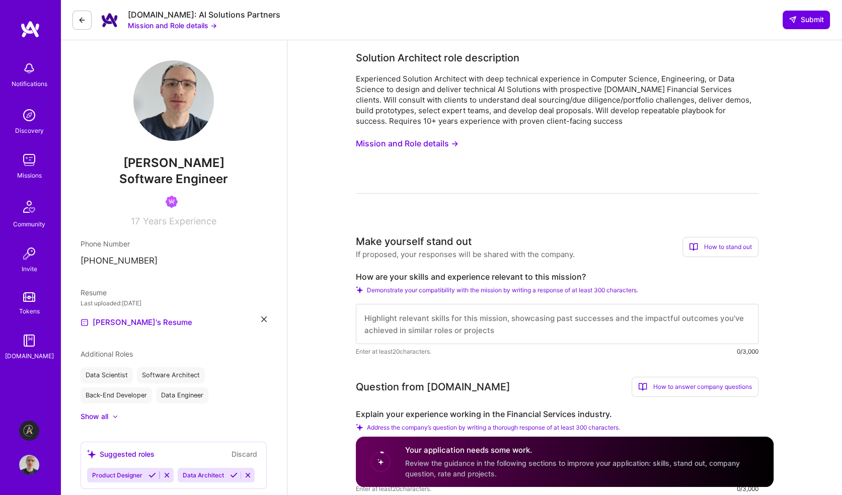
click at [501, 321] on textarea at bounding box center [557, 324] width 403 height 40
click at [387, 322] on textarea at bounding box center [557, 324] width 403 height 40
paste textarea "I have over a decade of experience delivering technology and AI solutions in th…"
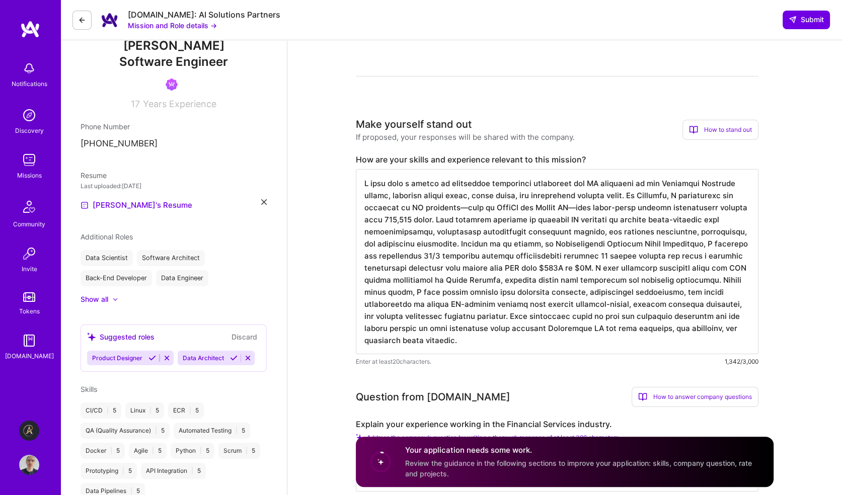
scroll to position [101, 0]
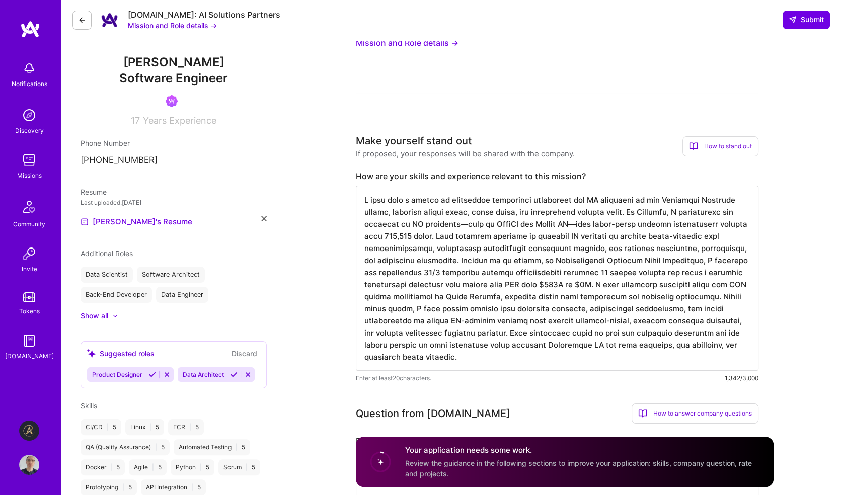
type textarea "I have over a decade of experience delivering technology and AI solutions in th…"
click at [723, 143] on div "How to stand out" at bounding box center [720, 146] width 76 height 20
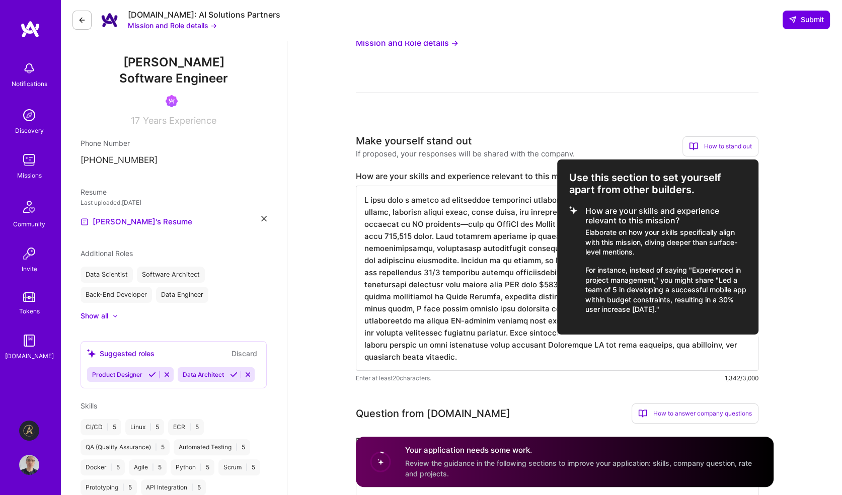
click at [796, 167] on div at bounding box center [421, 247] width 842 height 495
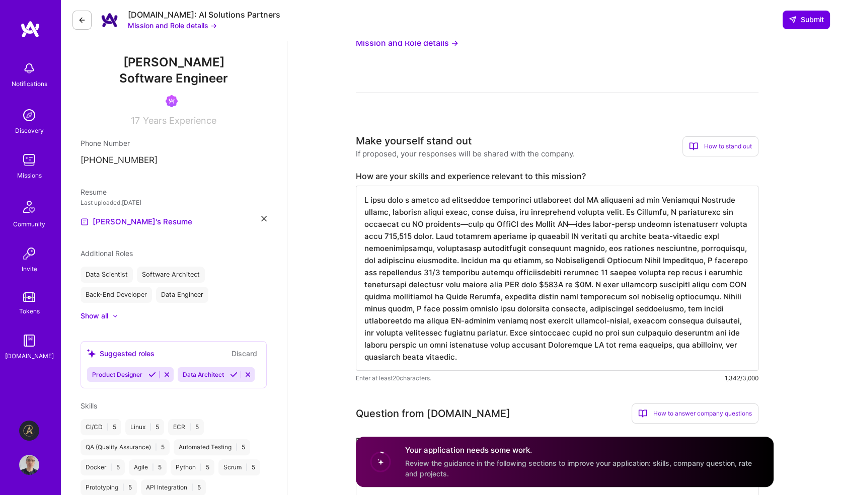
drag, startPoint x: 362, startPoint y: 199, endPoint x: 519, endPoint y: 362, distance: 225.7
click at [519, 362] on textarea at bounding box center [557, 278] width 403 height 185
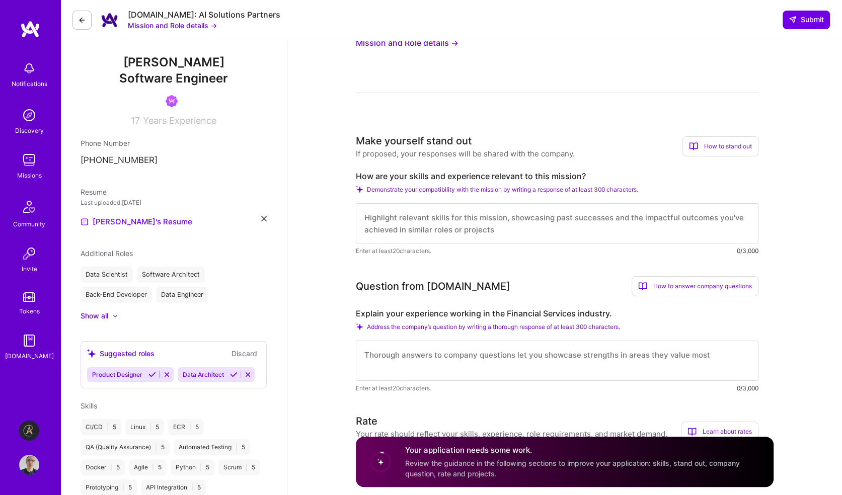
click at [422, 361] on textarea at bounding box center [557, 361] width 403 height 40
paste textarea "I have over a decade of experience delivering technology and AI solutions in th…"
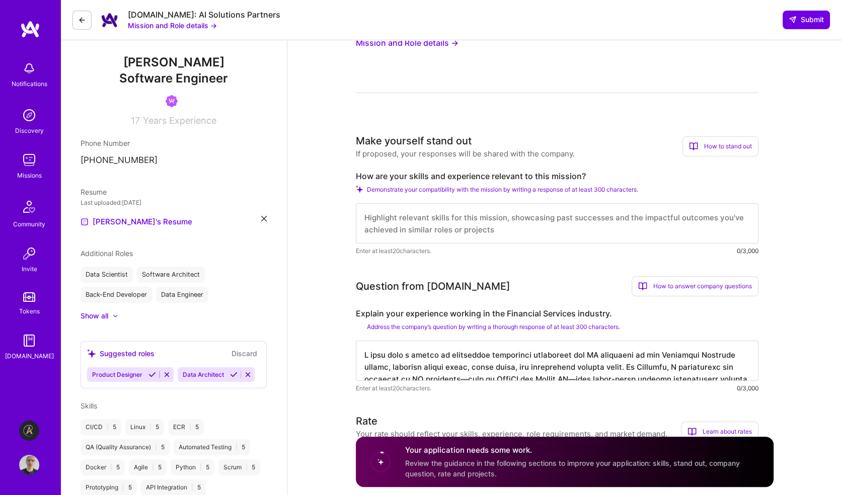
scroll to position [105, 0]
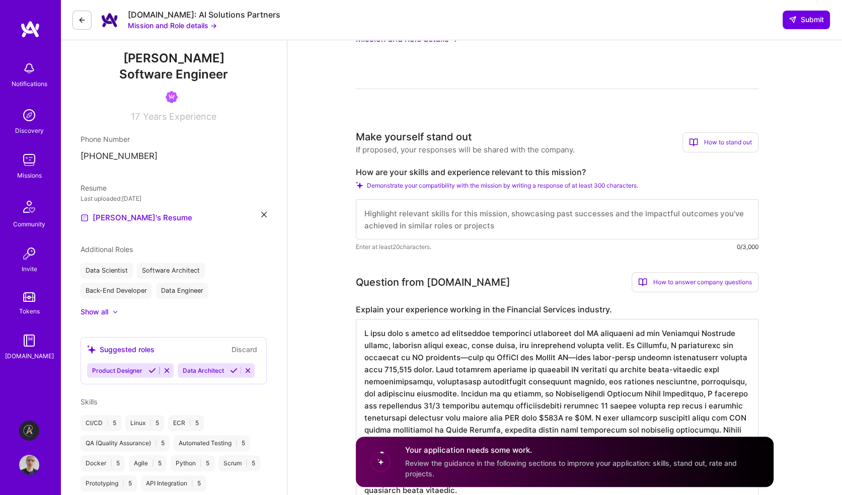
type textarea "I have over a decade of experience delivering technology and AI solutions in th…"
drag, startPoint x: 588, startPoint y: 172, endPoint x: 356, endPoint y: 170, distance: 232.0
click at [356, 170] on label "How are your skills and experience relevant to this mission?" at bounding box center [557, 172] width 403 height 11
copy label "How are your skills and experience relevant to this mission?"
click at [500, 222] on textarea at bounding box center [557, 219] width 403 height 40
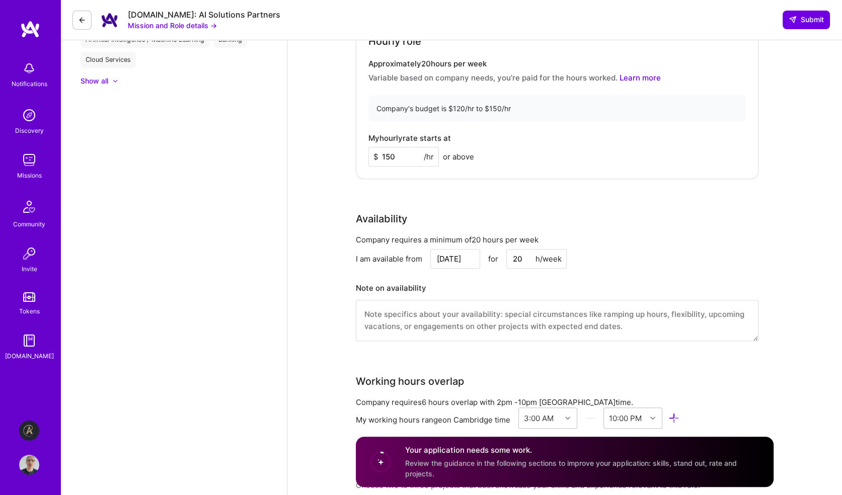
scroll to position [705, 0]
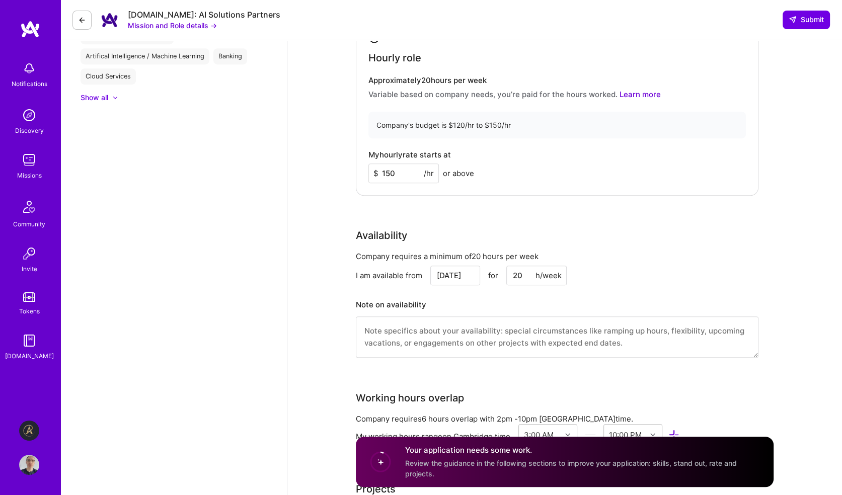
click at [398, 335] on textarea at bounding box center [557, 337] width 403 height 41
paste textarea "My career has been focused on building AI and data-driven systems that deliver …"
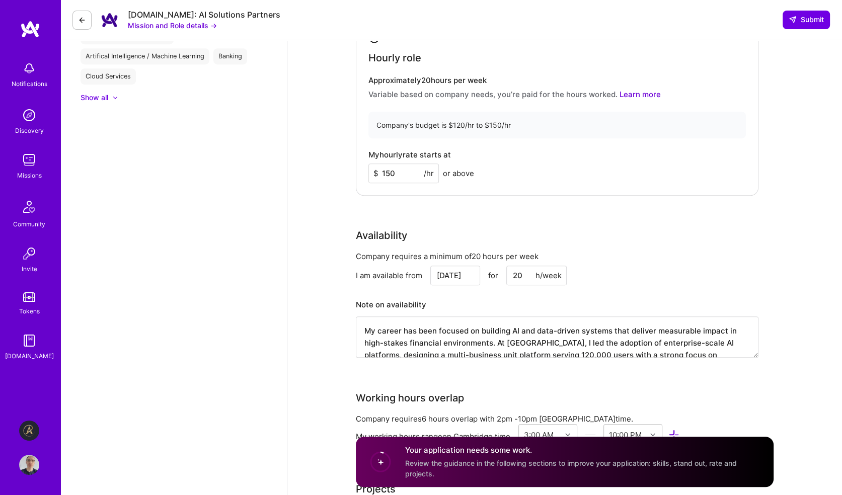
type textarea "My career has been focused on building AI and data-driven systems that deliver …"
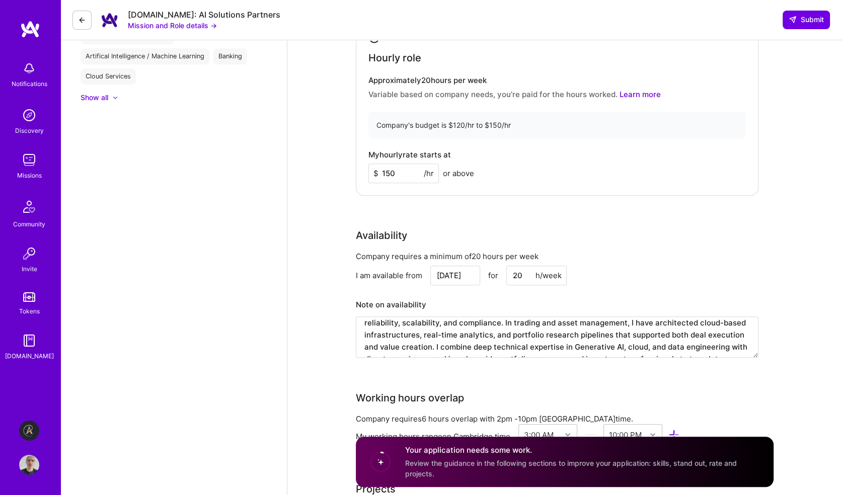
scroll to position [0, 0]
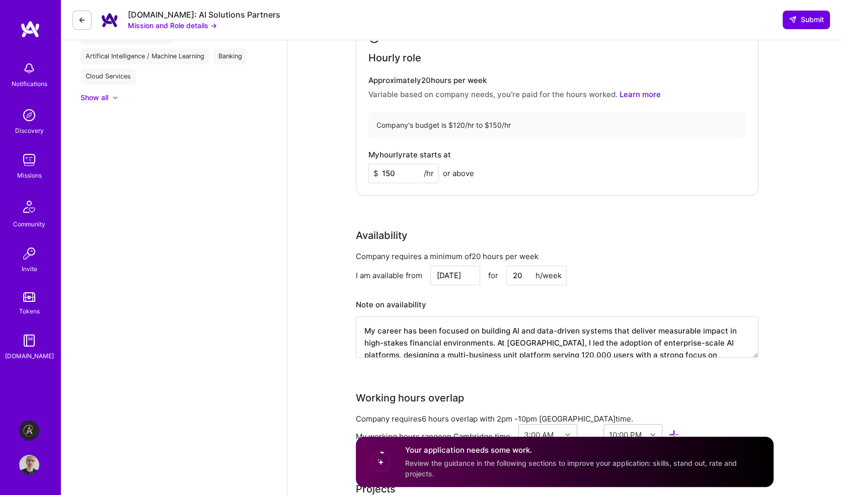
drag, startPoint x: 469, startPoint y: 353, endPoint x: 348, endPoint y: 293, distance: 135.3
click at [348, 293] on div "Solution Architect role description Experienced Solution Architect with deep te…" at bounding box center [564, 365] width 555 height 2059
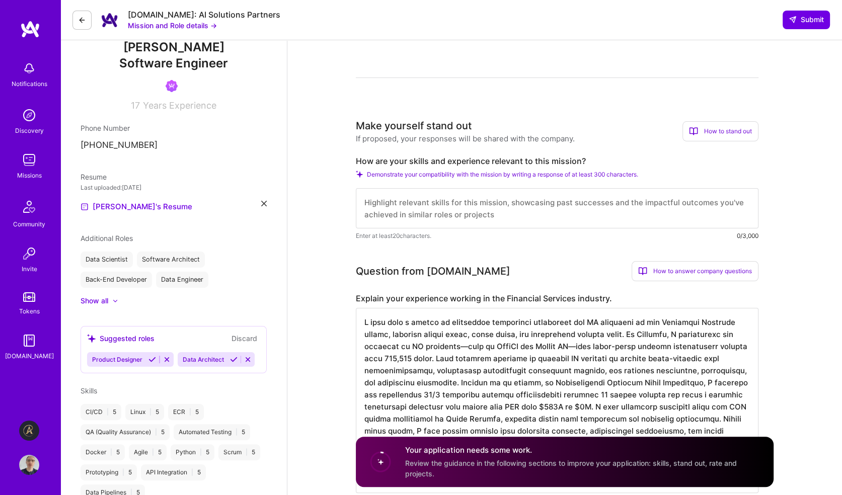
scroll to position [101, 0]
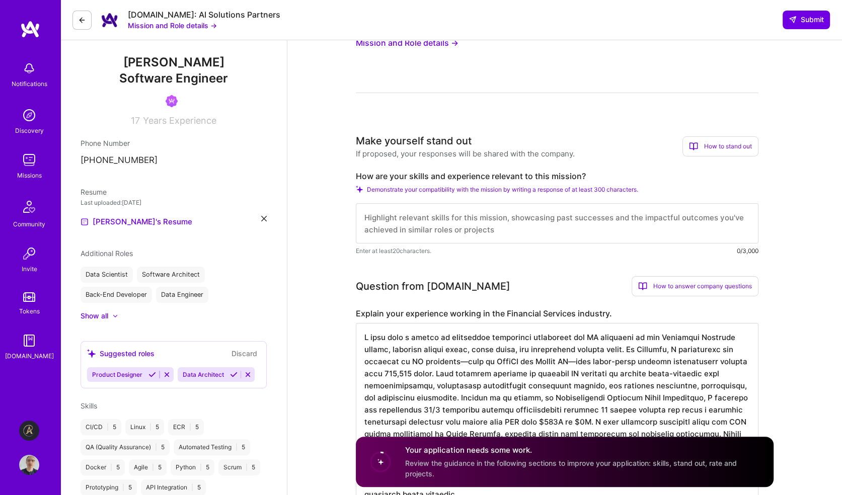
click at [370, 224] on textarea at bounding box center [557, 223] width 403 height 40
paste textarea "My career has been focused on building AI and data-driven systems that deliver …"
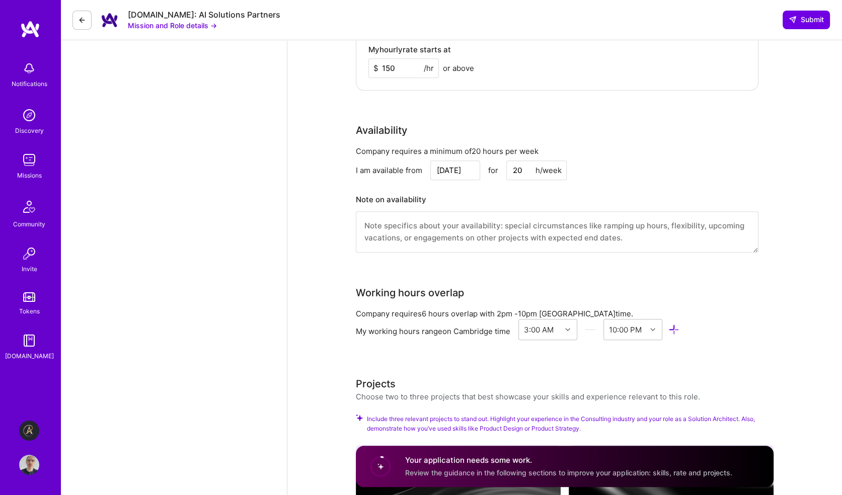
scroll to position [906, 0]
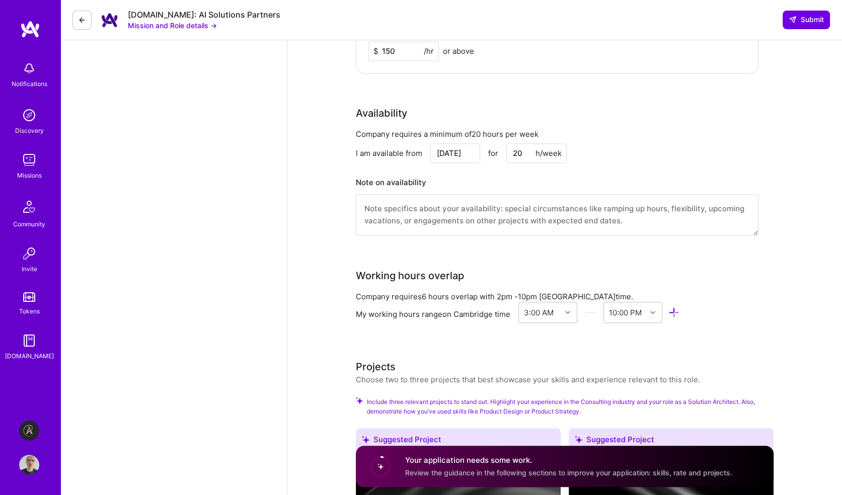
type textarea "My career has been focused on building AI and data-driven systems that deliver …"
click at [463, 152] on input "Sep 5" at bounding box center [455, 153] width 50 height 20
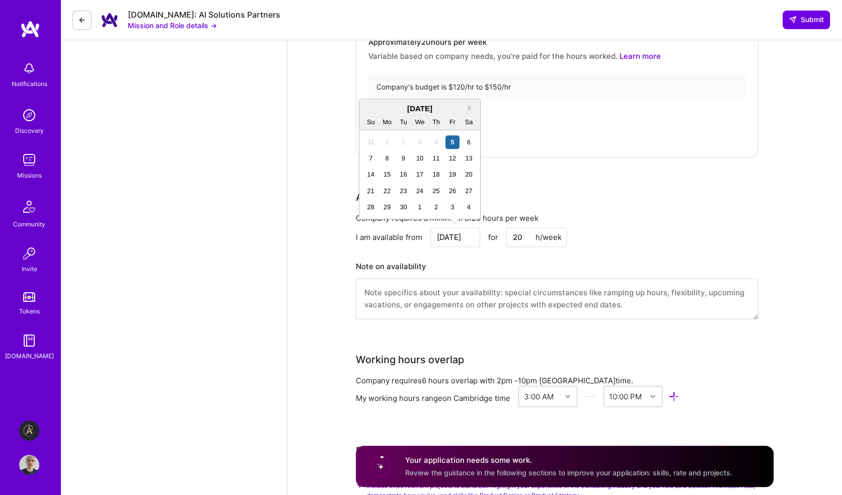
scroll to position [805, 0]
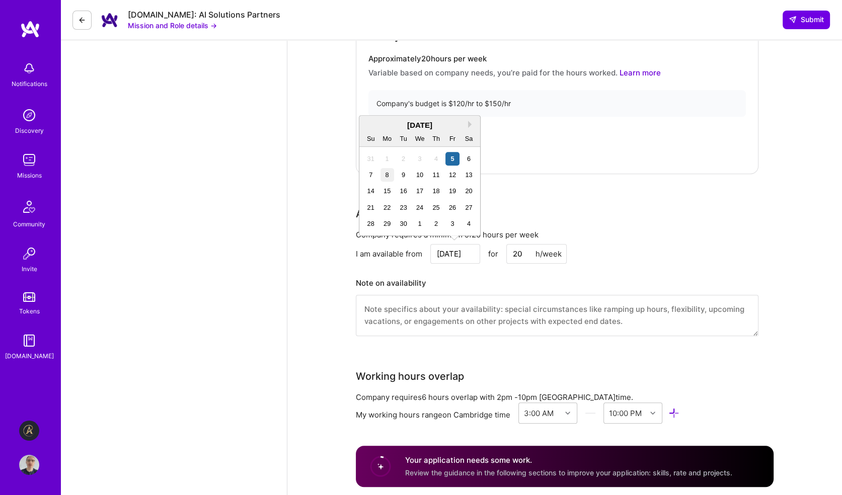
click at [387, 174] on div "8" at bounding box center [387, 175] width 14 height 14
type input "Sep 8"
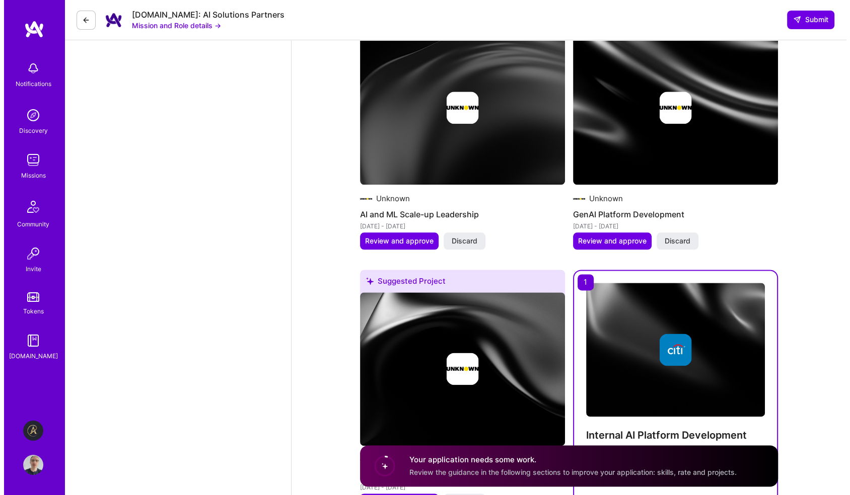
scroll to position [1270, 0]
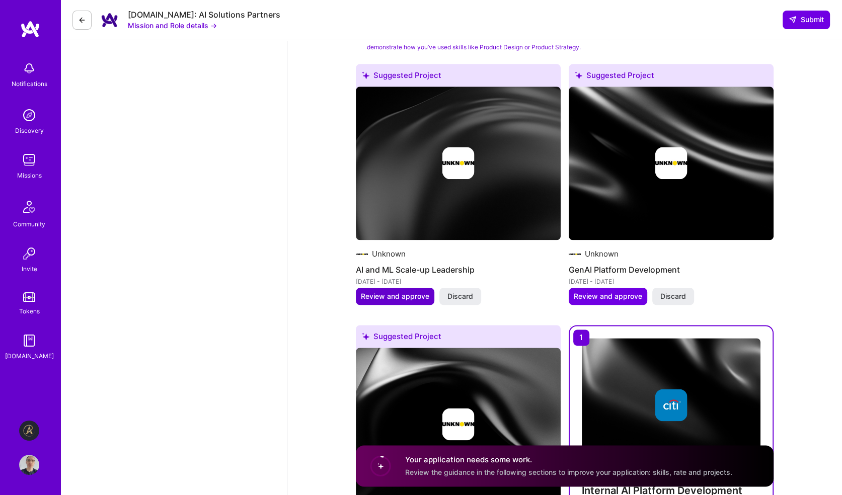
click at [374, 295] on span "Review and approve" at bounding box center [395, 296] width 68 height 10
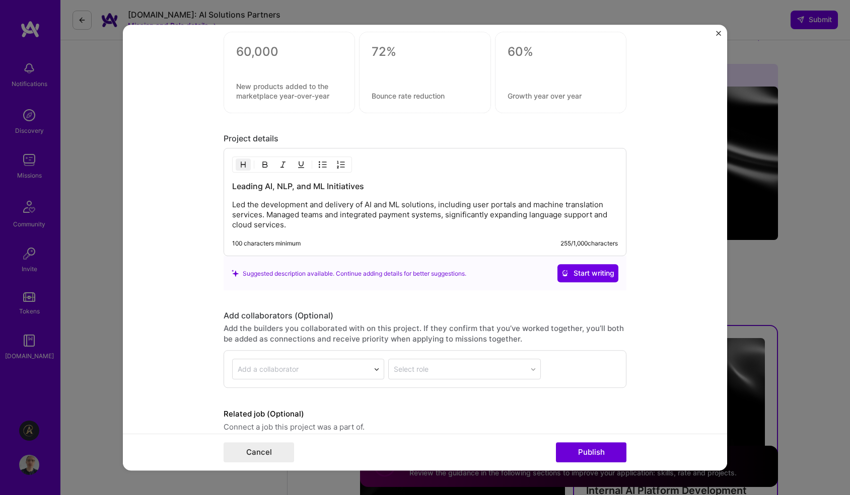
scroll to position [1079, 0]
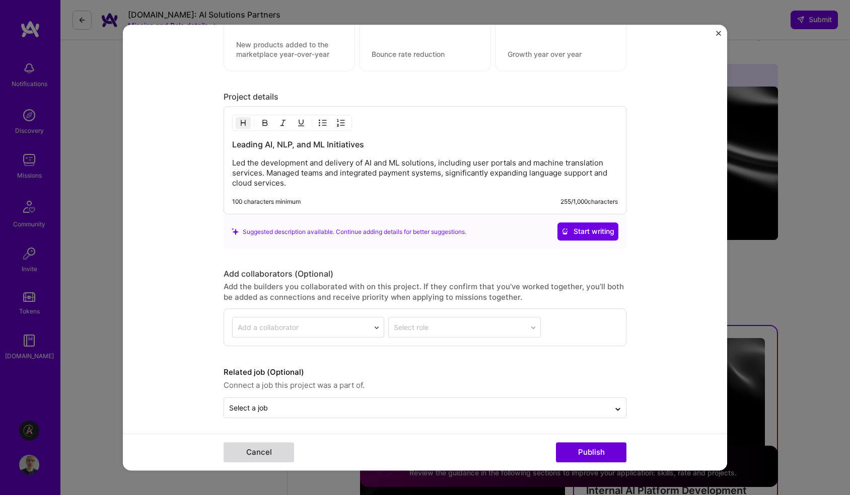
click at [260, 450] on button "Cancel" at bounding box center [258, 452] width 70 height 20
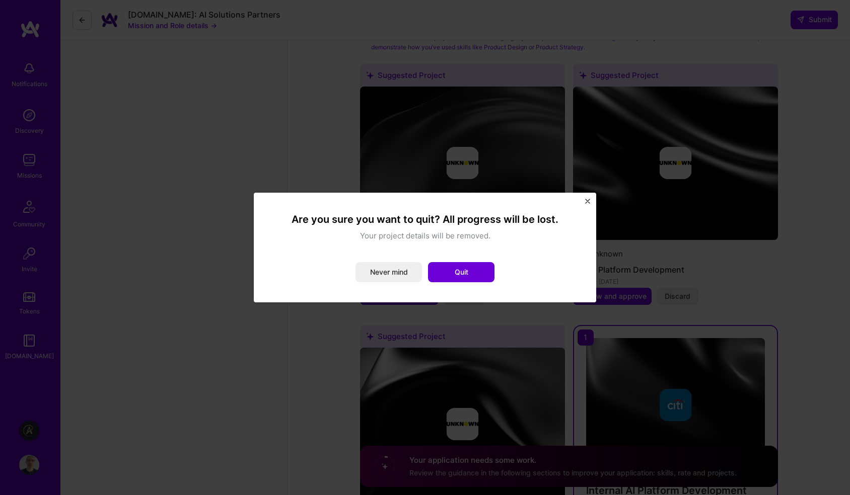
click at [585, 201] on img "Close" at bounding box center [587, 201] width 5 height 5
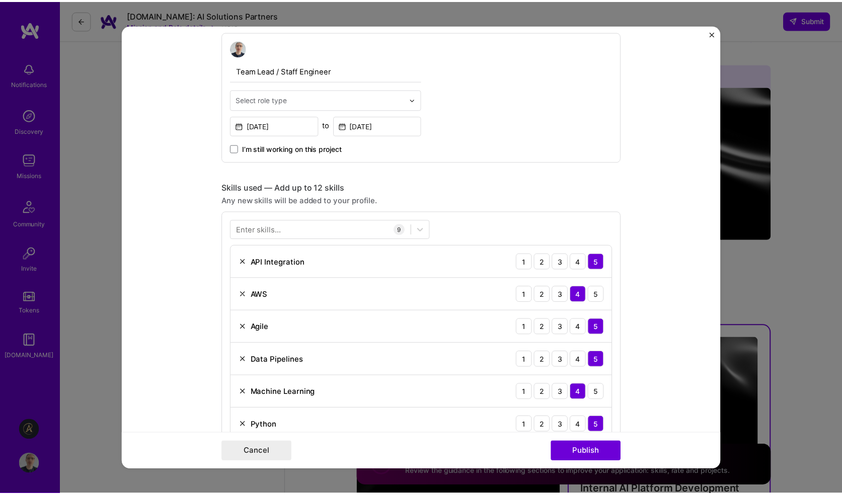
scroll to position [0, 0]
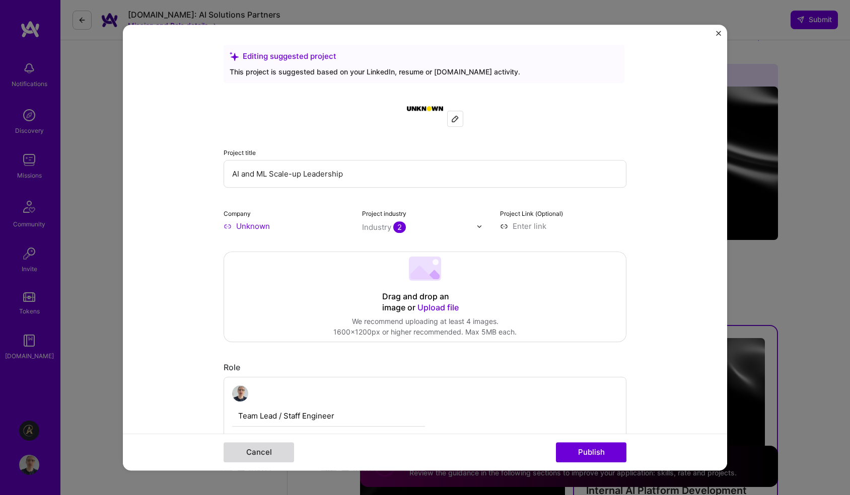
click at [268, 452] on button "Cancel" at bounding box center [258, 452] width 70 height 20
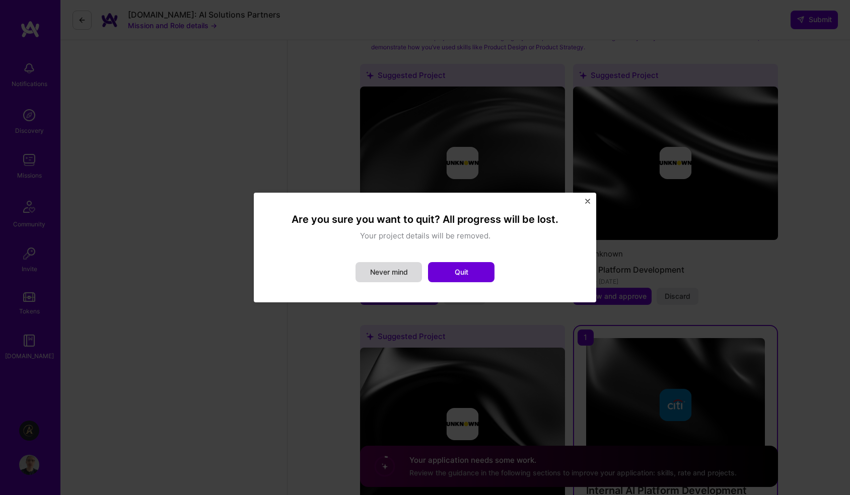
click at [388, 273] on button "Never mind" at bounding box center [388, 272] width 66 height 20
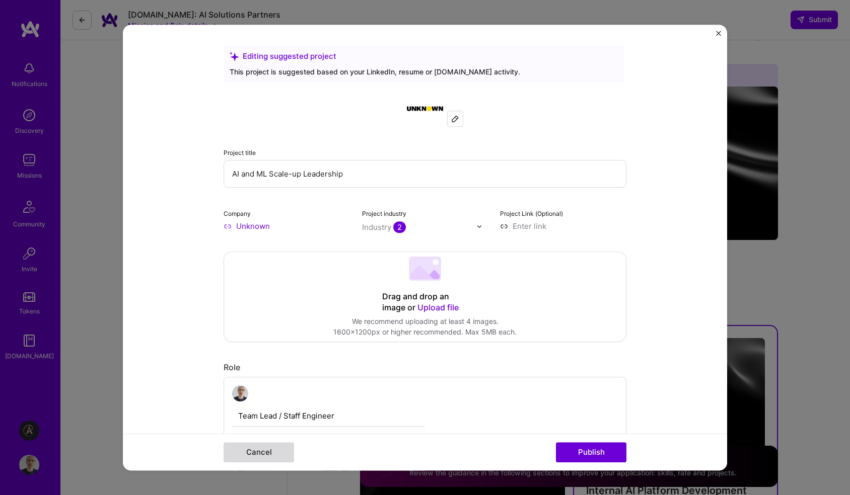
click at [258, 453] on button "Cancel" at bounding box center [258, 452] width 70 height 20
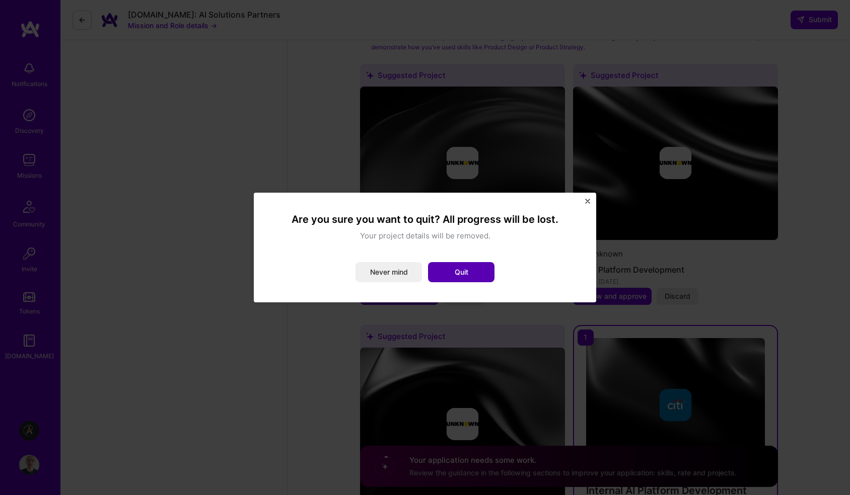
click at [450, 269] on button "Quit" at bounding box center [461, 272] width 66 height 20
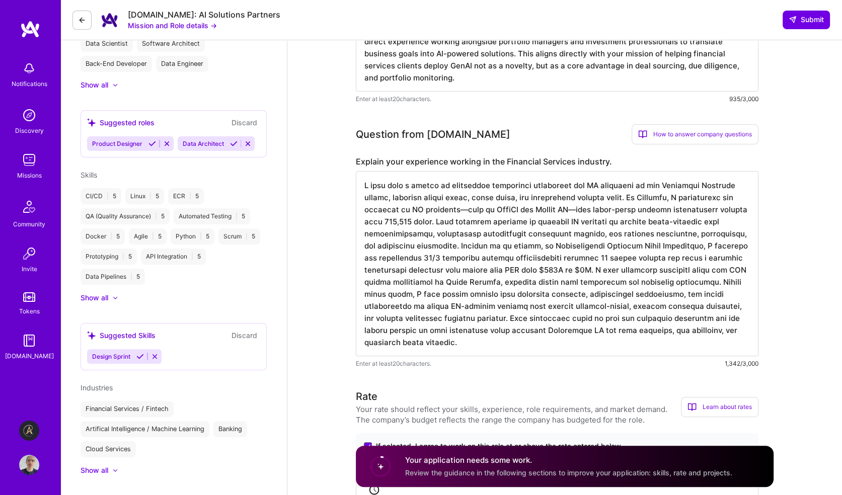
scroll to position [302, 0]
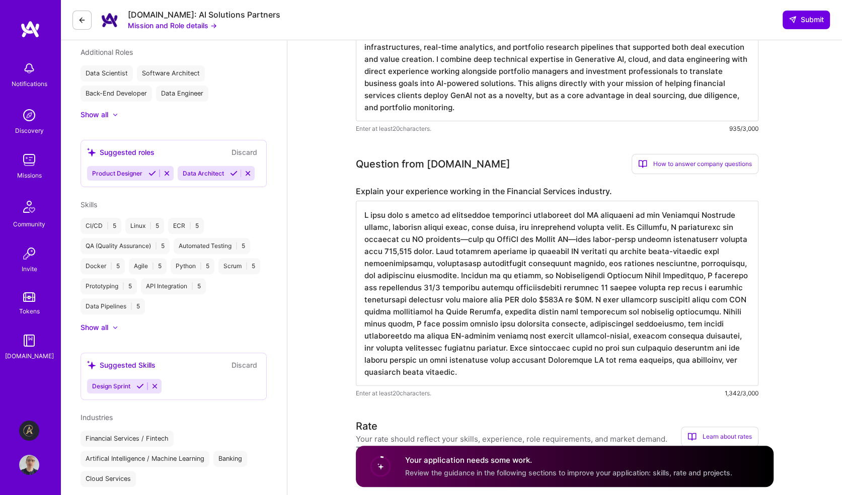
click at [233, 174] on icon at bounding box center [234, 174] width 8 height 8
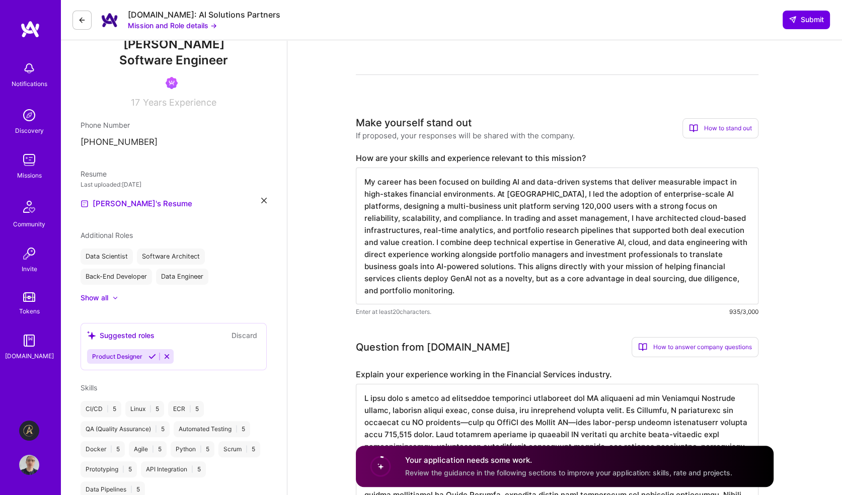
scroll to position [0, 0]
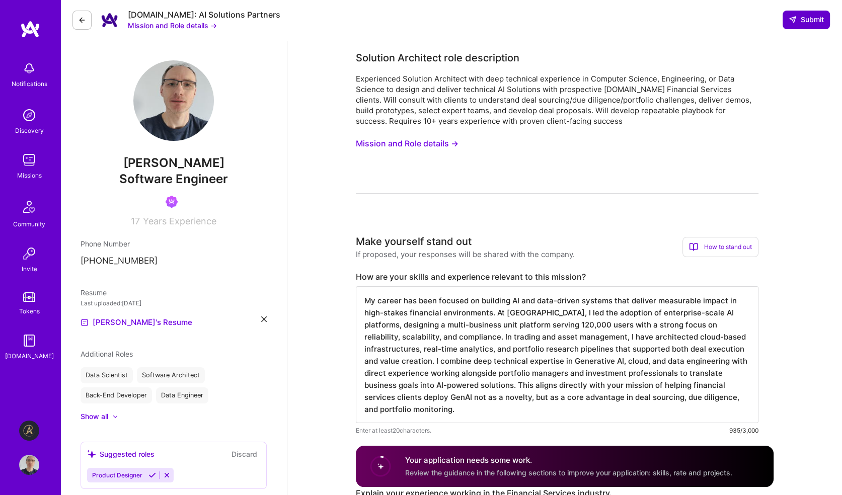
click at [805, 20] on span "Submit" at bounding box center [806, 20] width 35 height 10
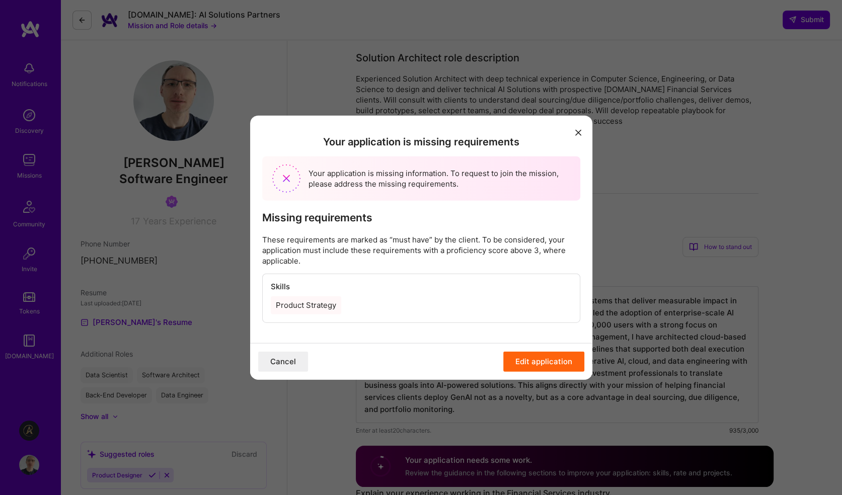
click at [524, 362] on button "Edit application" at bounding box center [543, 361] width 81 height 20
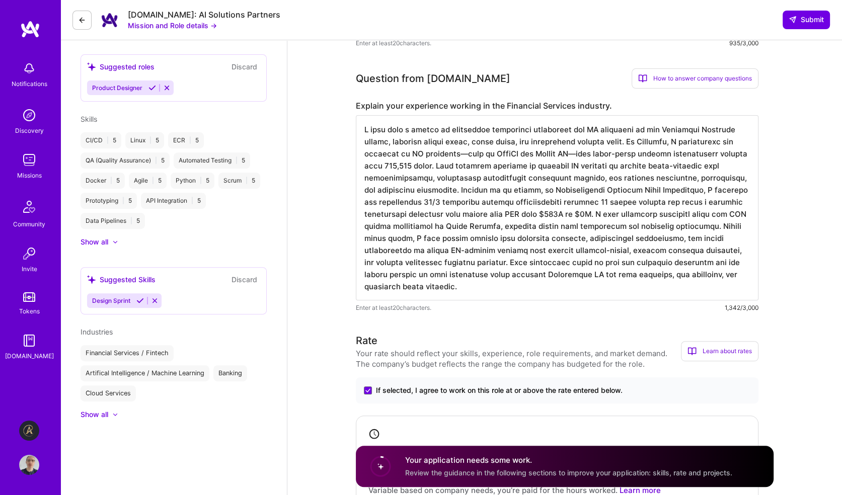
scroll to position [403, 0]
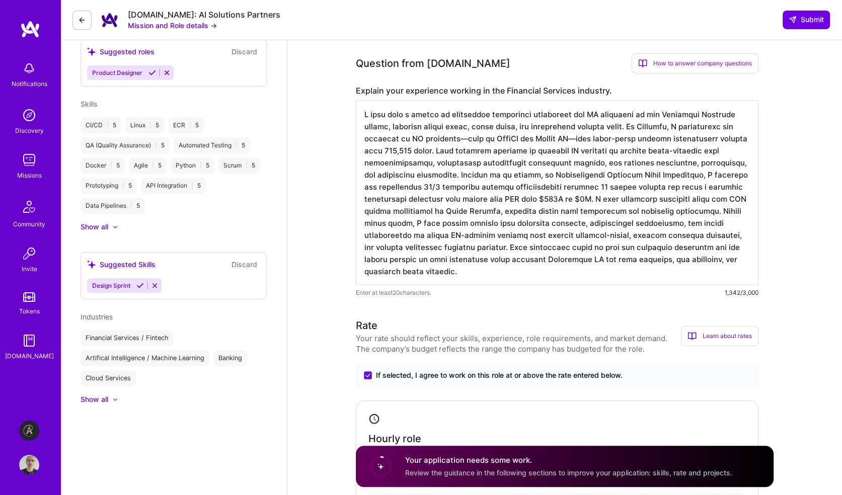
click at [182, 279] on div "Design Sprint" at bounding box center [173, 285] width 173 height 15
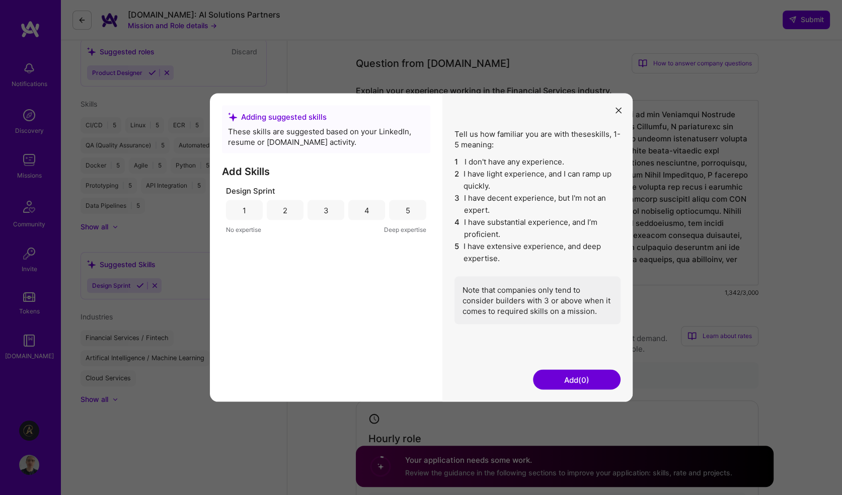
click at [618, 109] on icon "modal" at bounding box center [619, 110] width 6 height 6
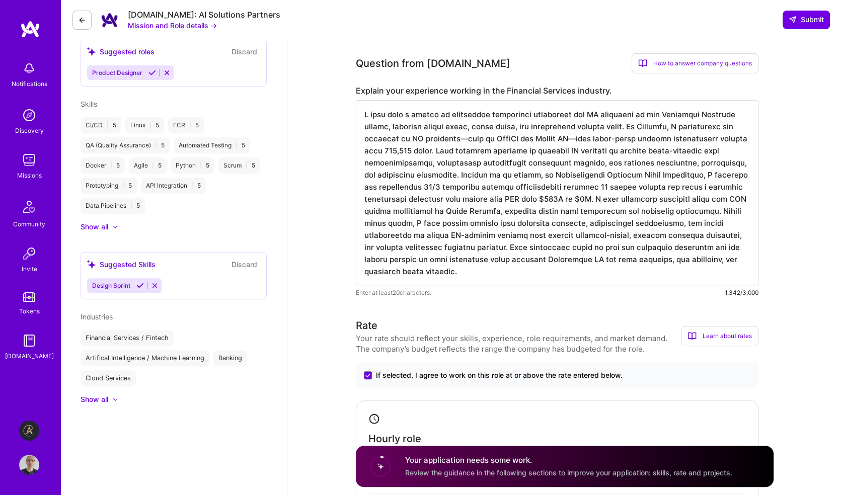
click at [99, 229] on div "Show all" at bounding box center [95, 227] width 28 height 10
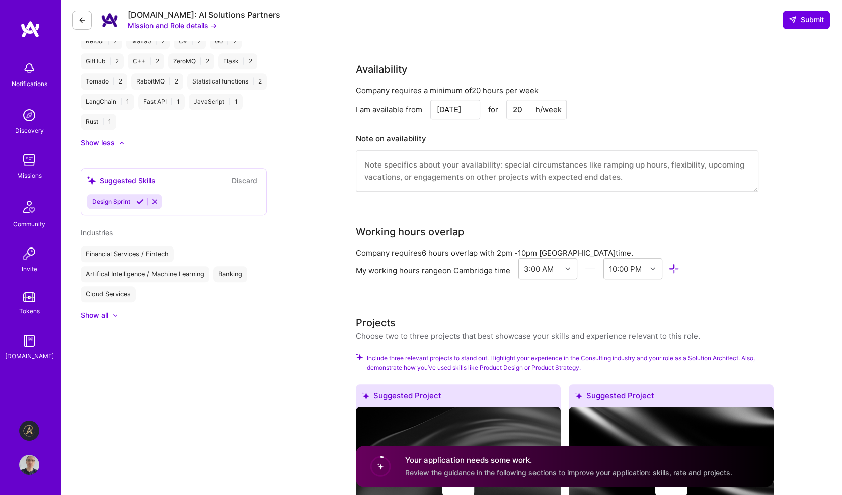
scroll to position [1007, 0]
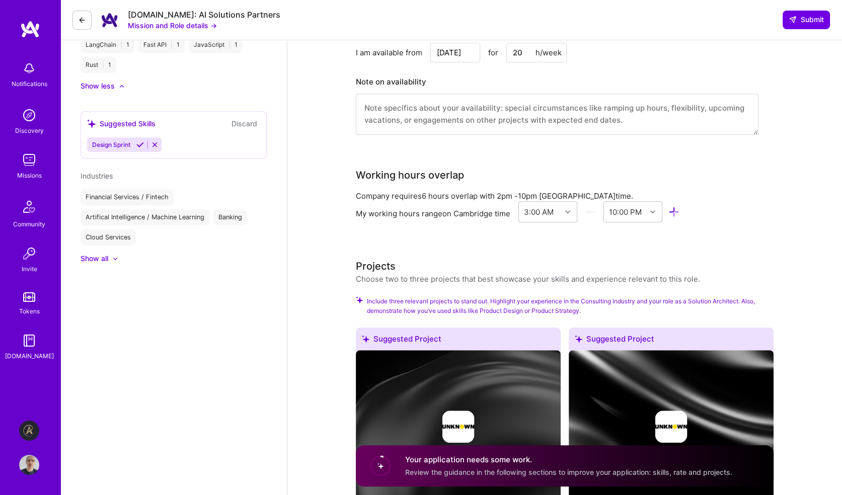
click at [120, 87] on icon at bounding box center [122, 86] width 4 height 2
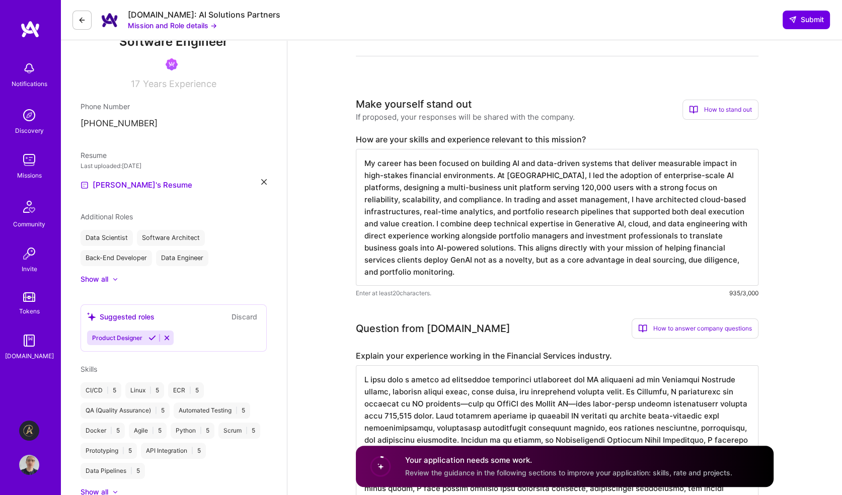
scroll to position [0, 0]
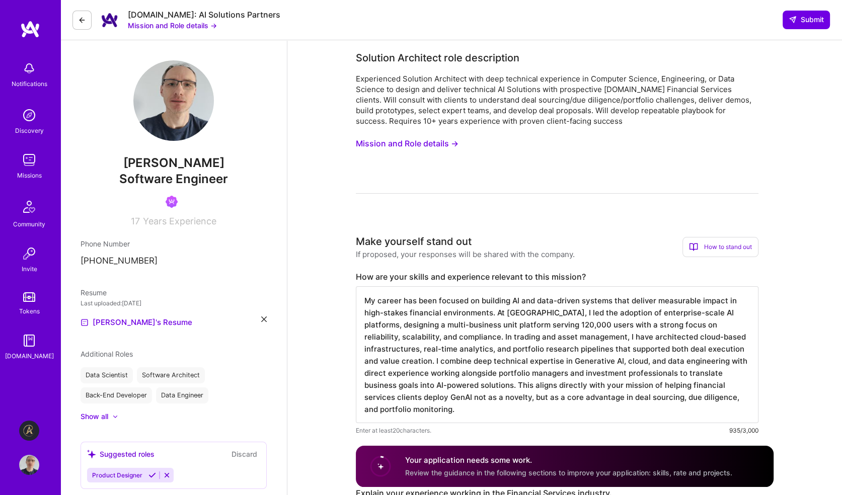
click at [470, 472] on span "Review the guidance in the following sections to improve your application: skil…" at bounding box center [568, 473] width 327 height 9
click at [378, 465] on circle at bounding box center [380, 466] width 19 height 19
click at [443, 469] on span "Review the guidance in the following sections to improve your application: skil…" at bounding box center [568, 473] width 327 height 9
click at [362, 142] on button "Mission and Role details →" at bounding box center [407, 143] width 103 height 19
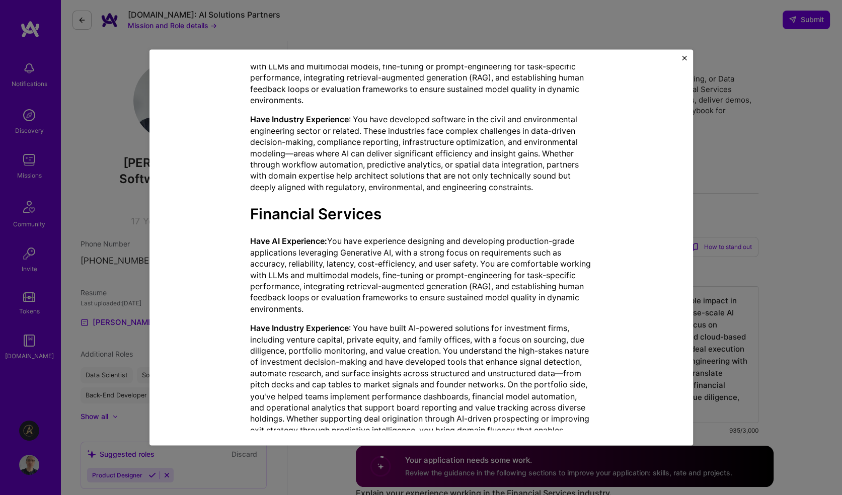
scroll to position [1005, 0]
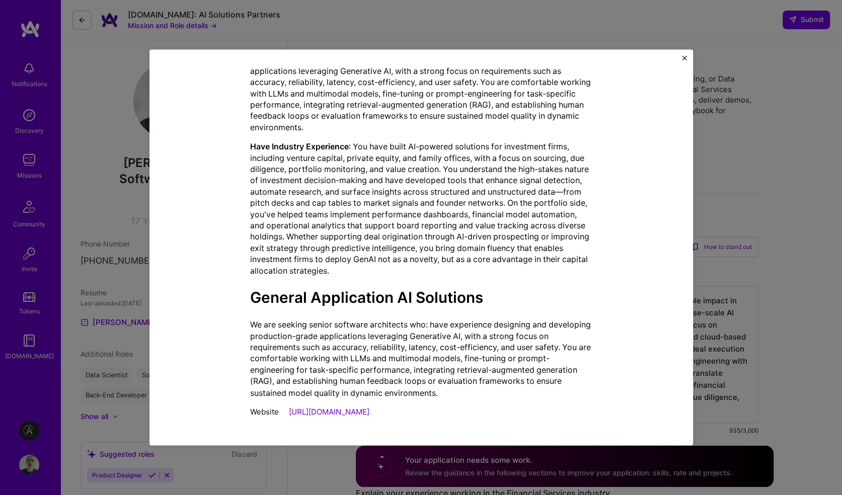
click at [684, 58] on img "Close" at bounding box center [684, 57] width 5 height 5
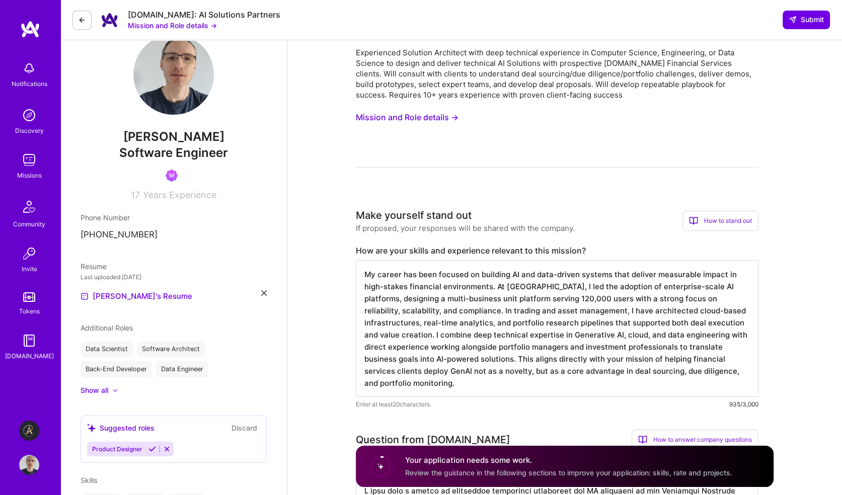
scroll to position [0, 0]
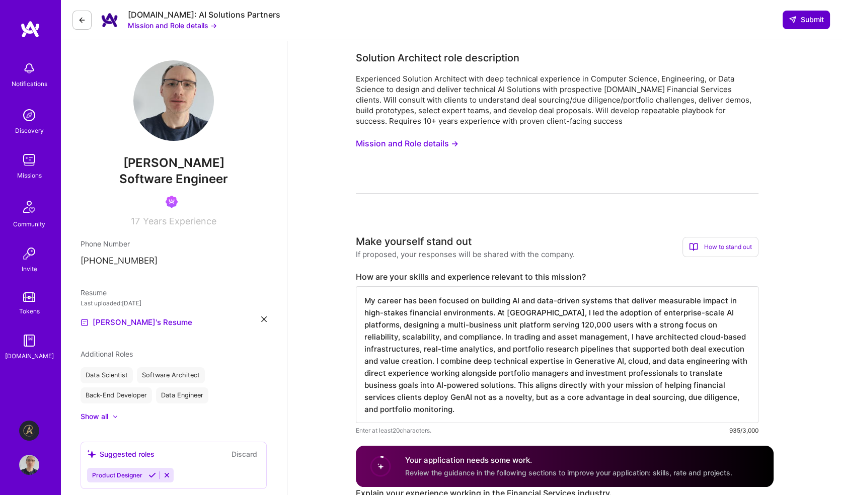
click at [803, 23] on span "Submit" at bounding box center [806, 20] width 35 height 10
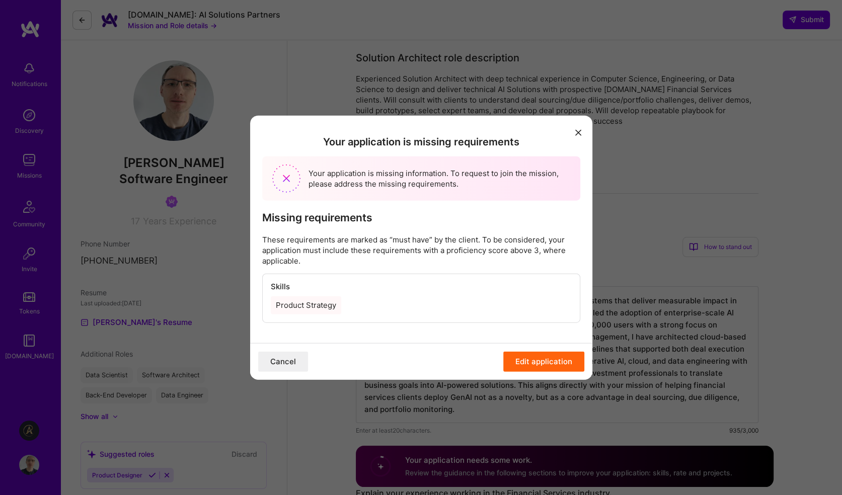
click at [543, 360] on button "Edit application" at bounding box center [543, 361] width 81 height 20
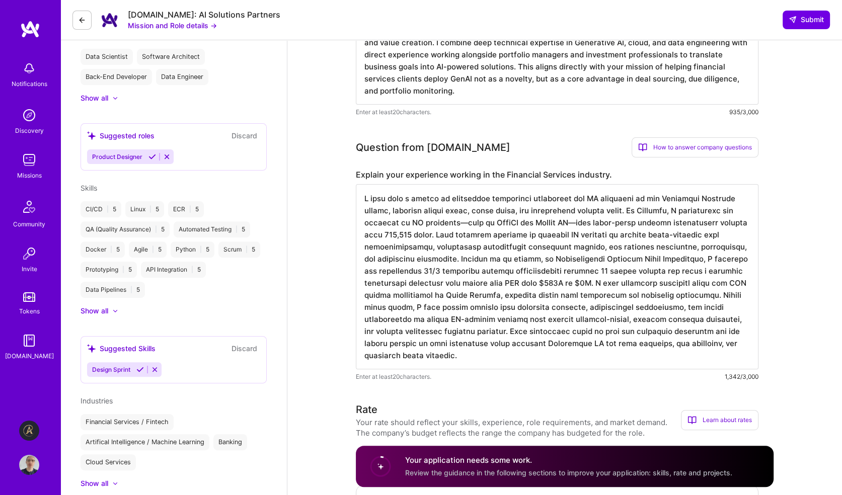
scroll to position [302, 0]
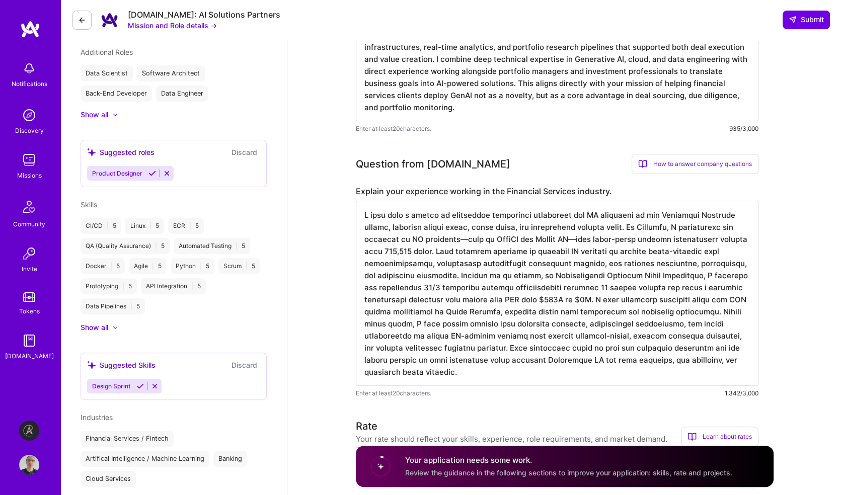
click at [100, 327] on div "Show all" at bounding box center [95, 328] width 28 height 10
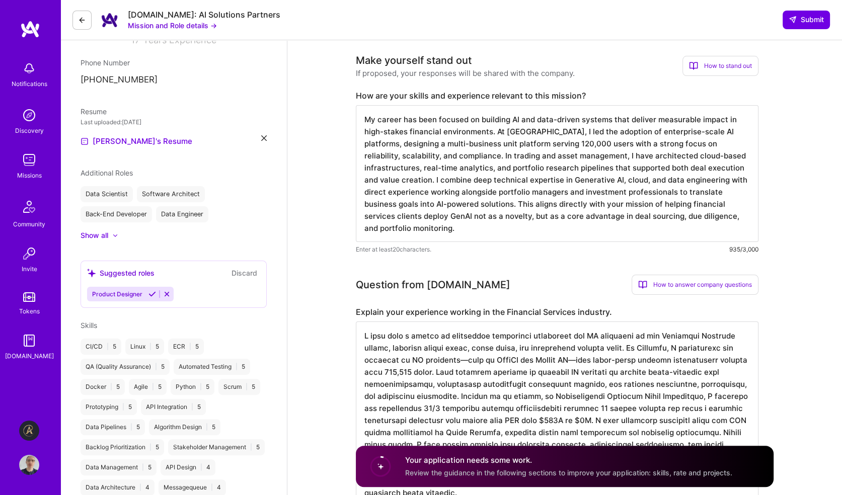
scroll to position [0, 0]
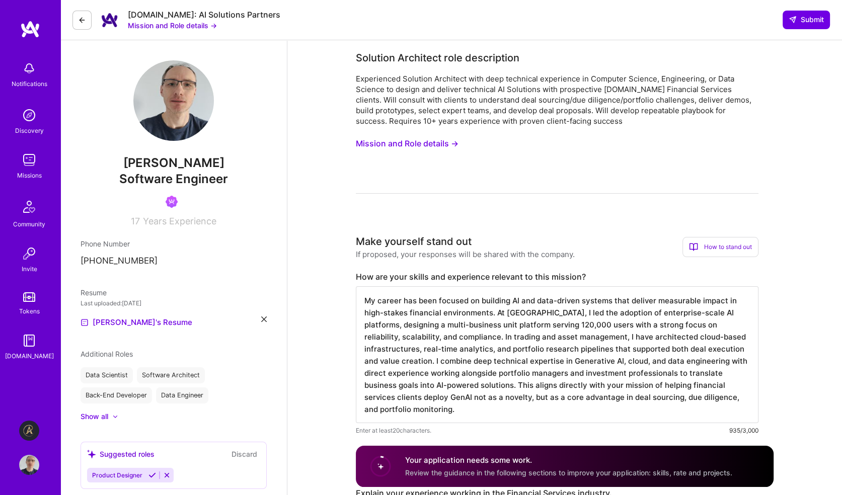
click at [413, 140] on button "Mission and Role details →" at bounding box center [407, 143] width 103 height 19
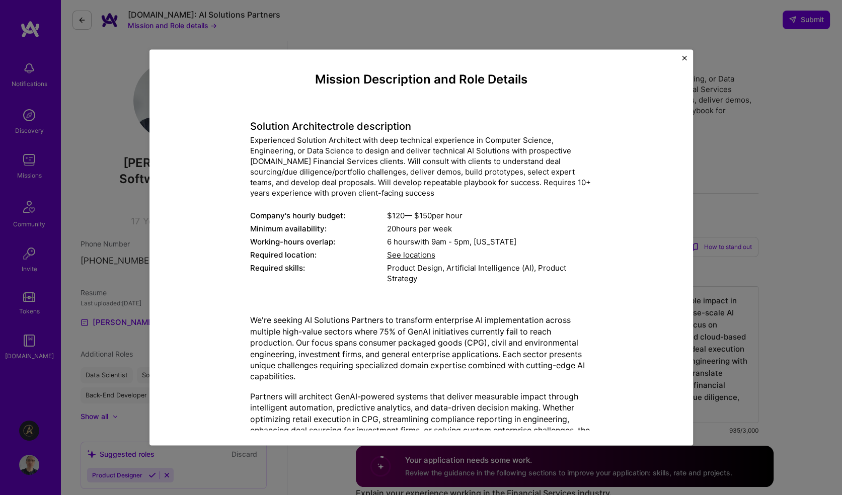
click at [686, 58] on img "Close" at bounding box center [684, 57] width 5 height 5
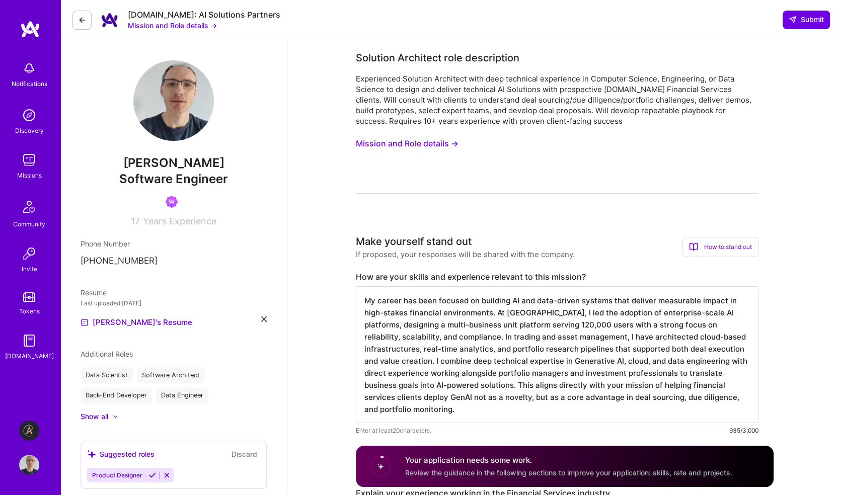
click at [81, 20] on icon at bounding box center [82, 20] width 8 height 8
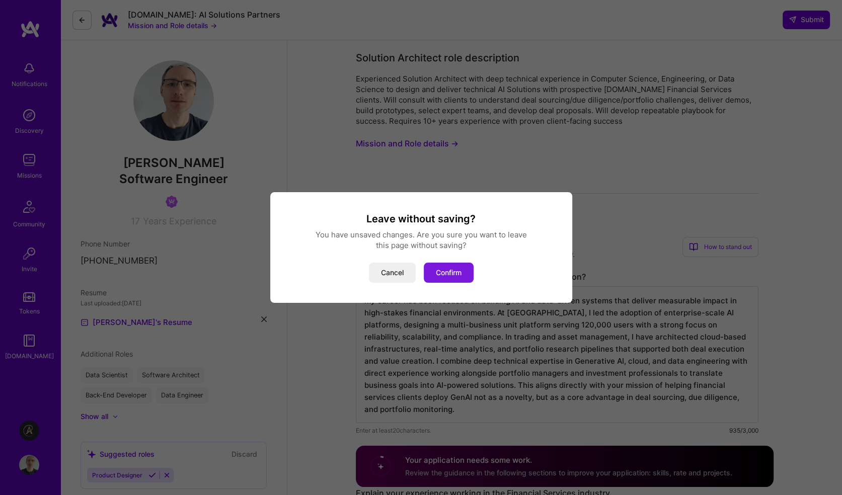
click at [447, 271] on button "Confirm" at bounding box center [449, 273] width 50 height 20
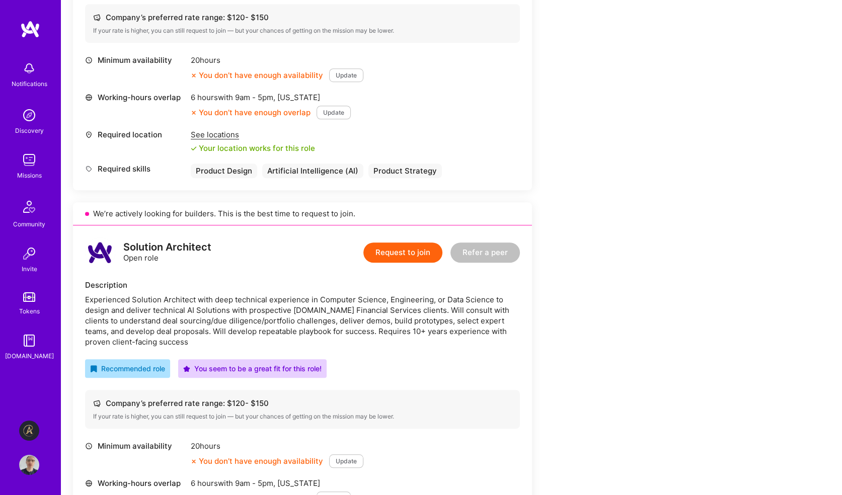
scroll to position [604, 0]
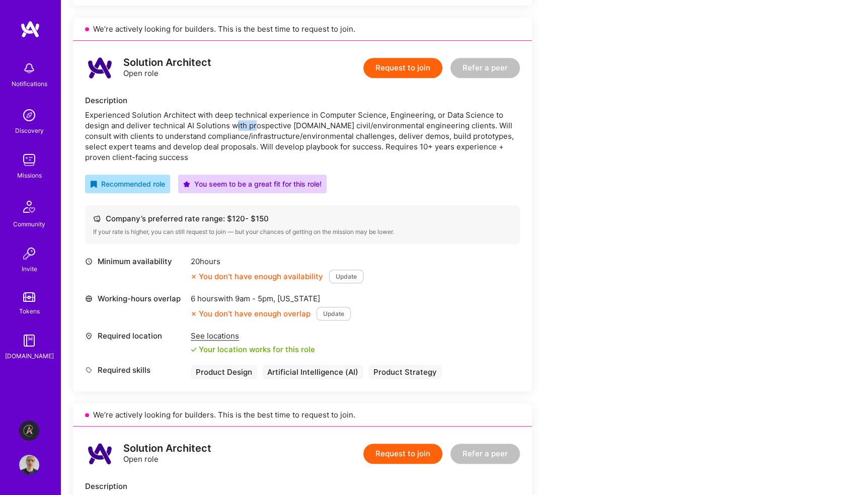
drag, startPoint x: 236, startPoint y: 120, endPoint x: 259, endPoint y: 122, distance: 23.2
click at [259, 122] on div "Experienced Solution Architect with deep technical experience in Computer Scien…" at bounding box center [302, 136] width 435 height 53
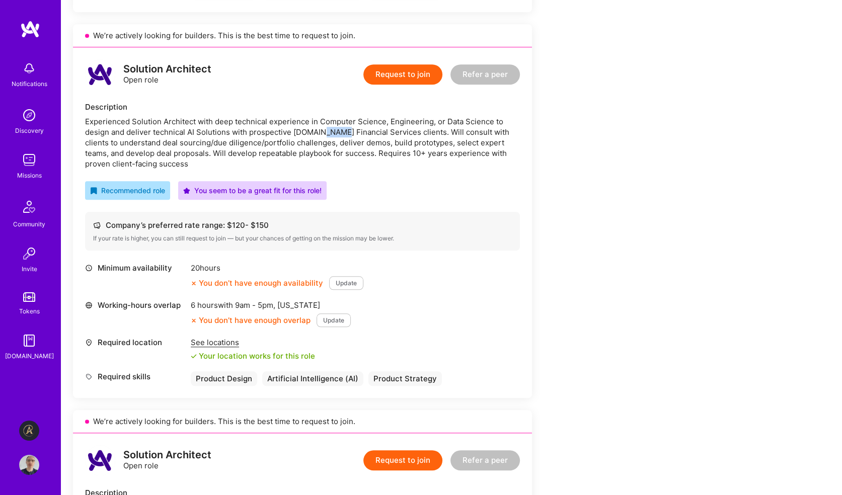
scroll to position [967, 0]
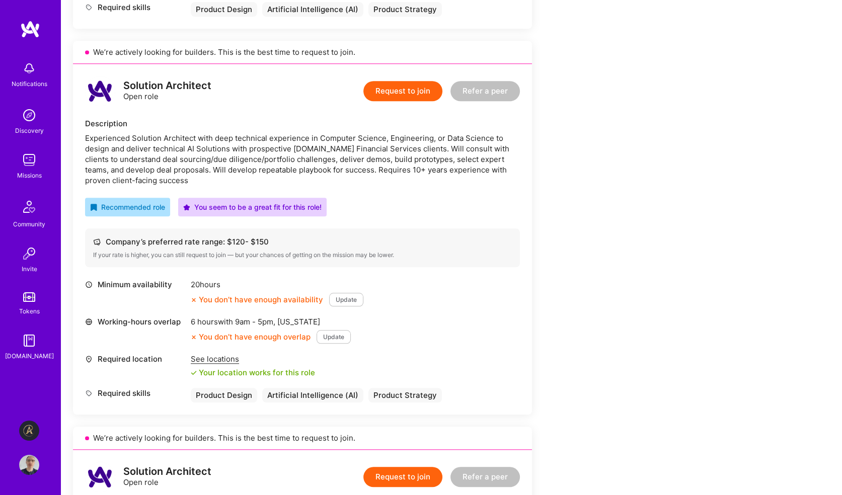
click at [438, 170] on div "Experienced Solution Architect with deep technical experience in Computer Scien…" at bounding box center [302, 159] width 435 height 53
click at [403, 89] on button "Request to join" at bounding box center [402, 91] width 79 height 20
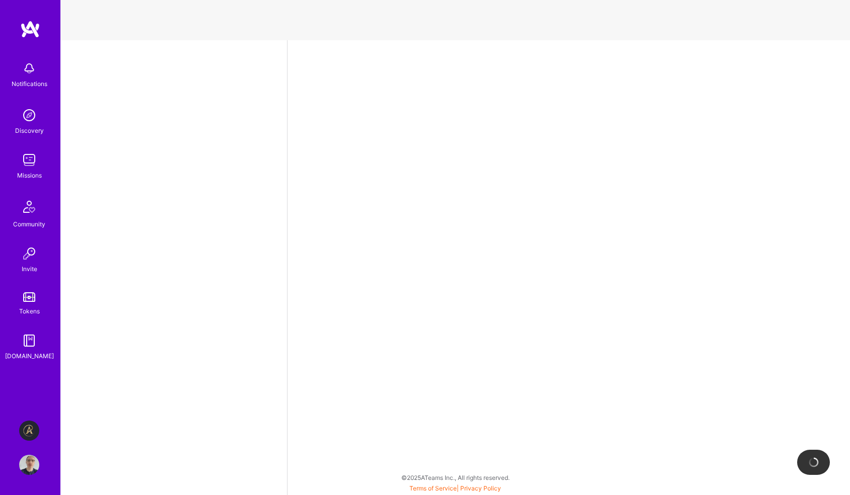
select select "GB"
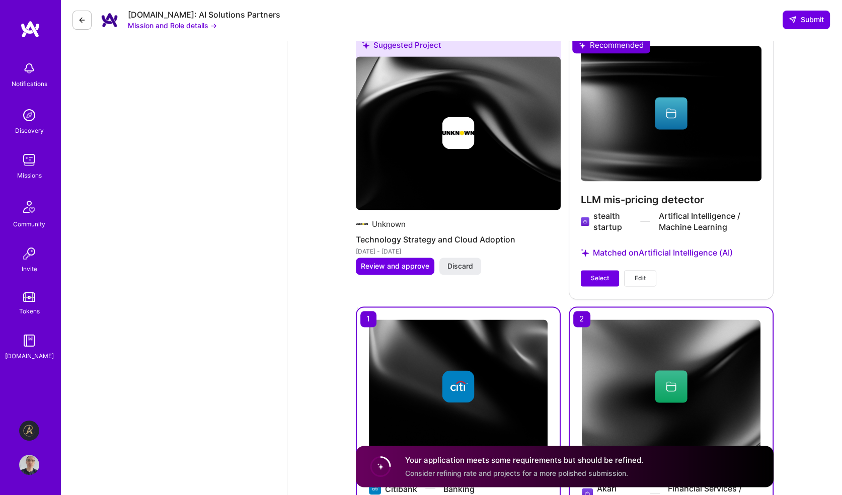
scroll to position [1671, 0]
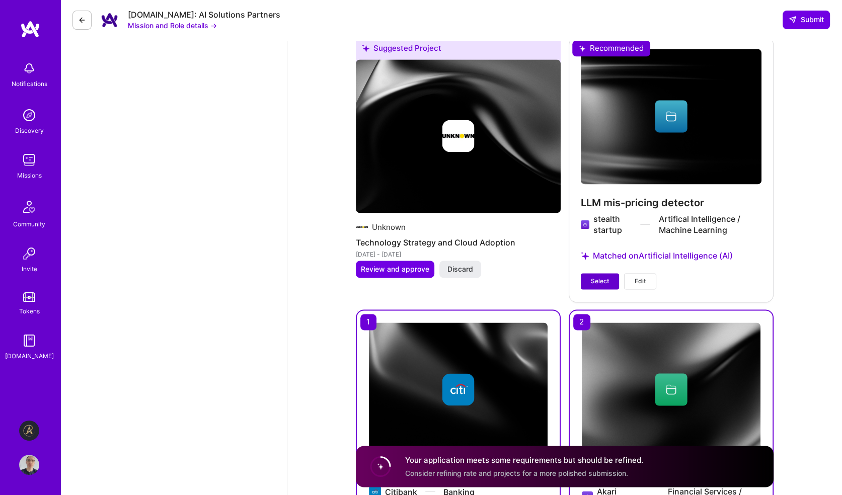
click at [601, 279] on span "Select" at bounding box center [600, 281] width 18 height 9
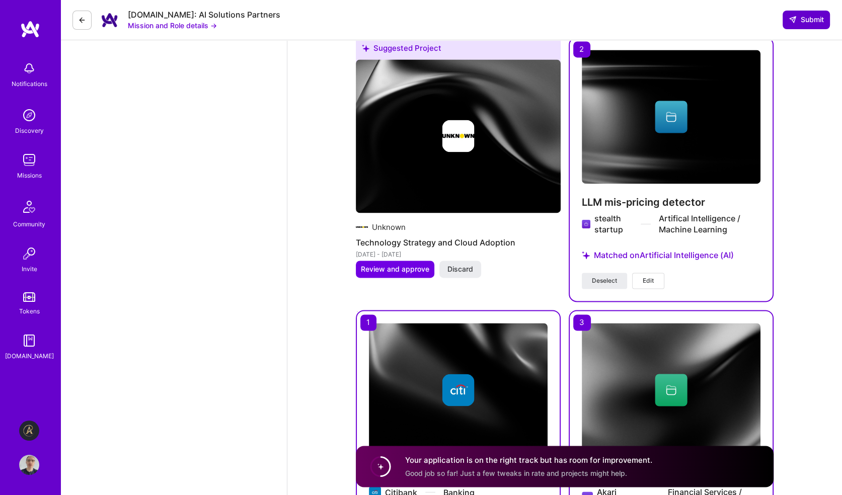
click at [806, 22] on span "Submit" at bounding box center [806, 20] width 35 height 10
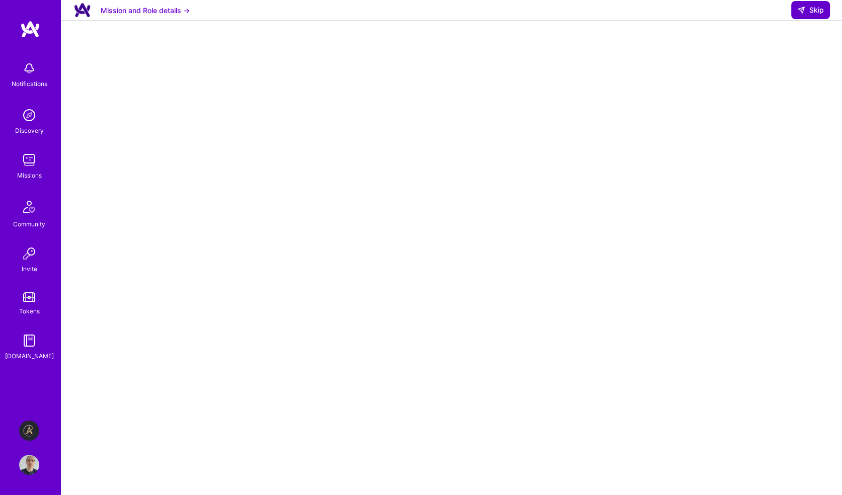
click at [819, 14] on button "Skip" at bounding box center [810, 10] width 39 height 18
select select "GB"
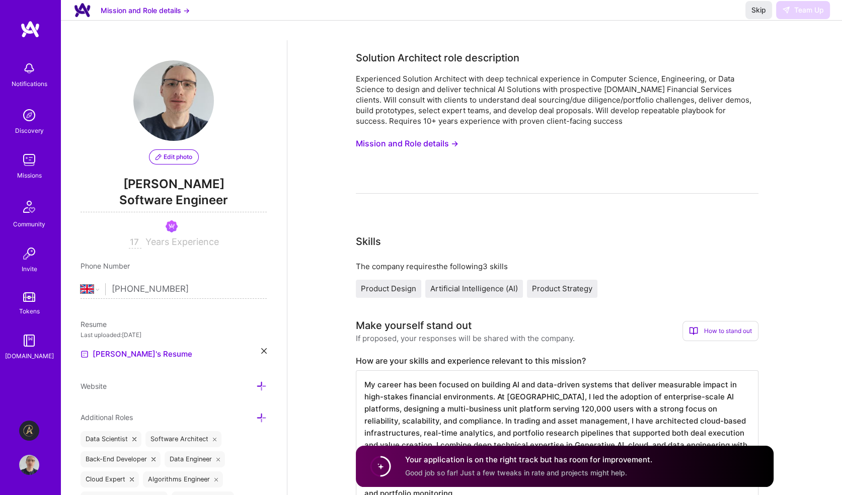
click at [813, 19] on div "Skip Team Up" at bounding box center [787, 10] width 85 height 18
click at [758, 15] on span "Skip" at bounding box center [758, 10] width 15 height 10
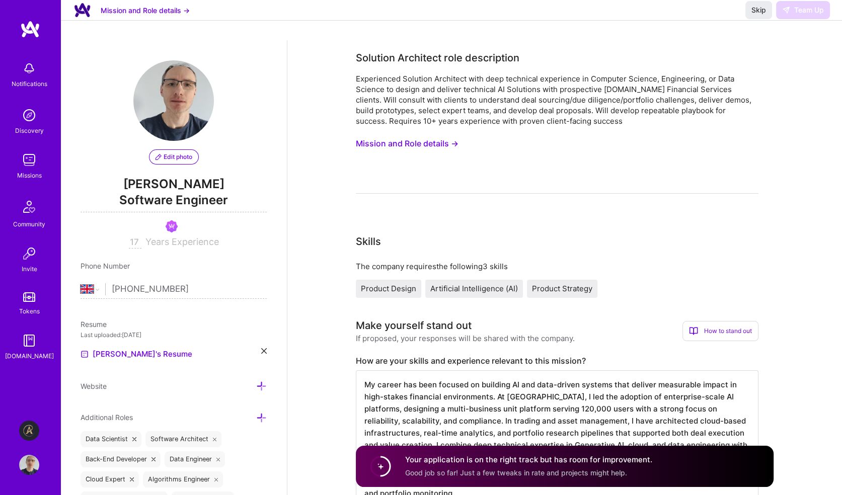
click at [31, 298] on img at bounding box center [29, 297] width 12 height 10
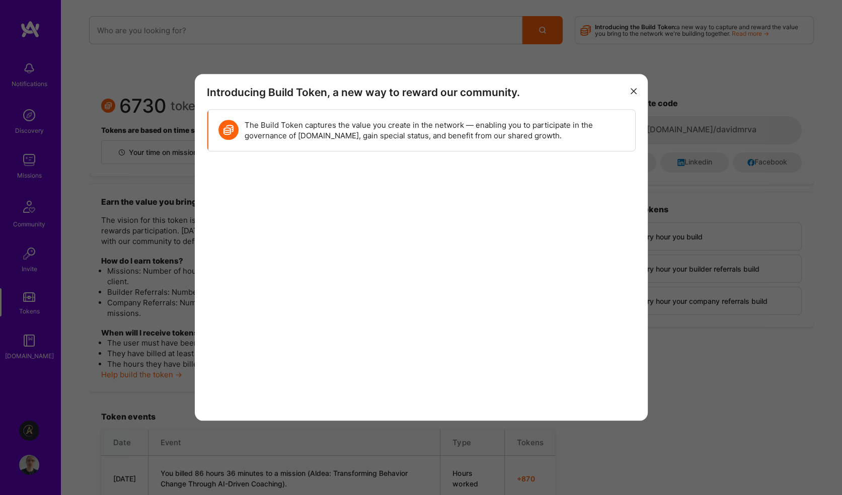
click at [634, 91] on icon "modal" at bounding box center [634, 91] width 6 height 6
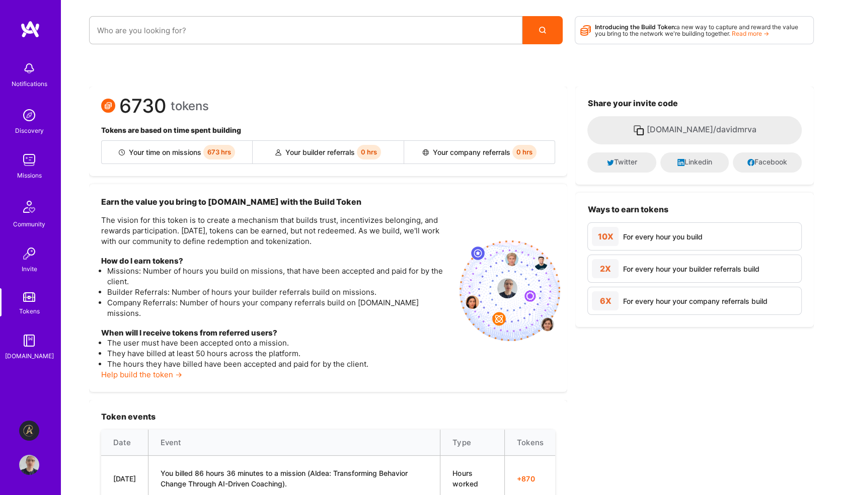
click at [31, 345] on img at bounding box center [29, 341] width 20 height 20
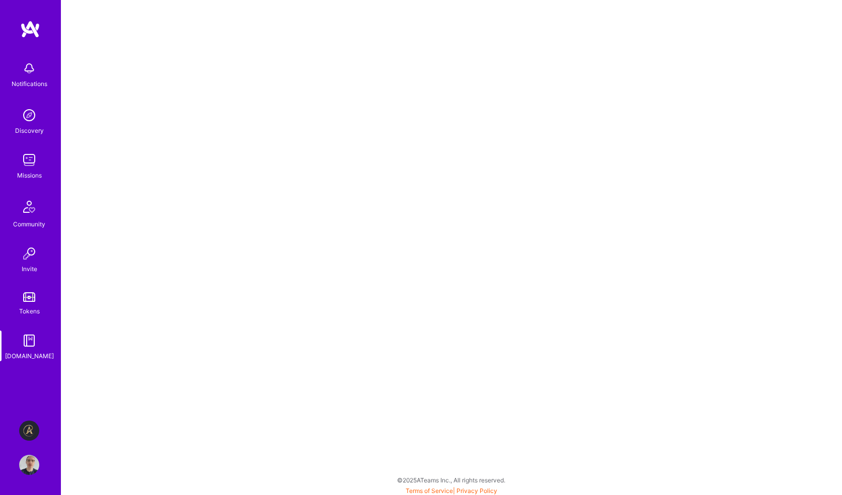
click at [34, 73] on img at bounding box center [29, 68] width 20 height 20
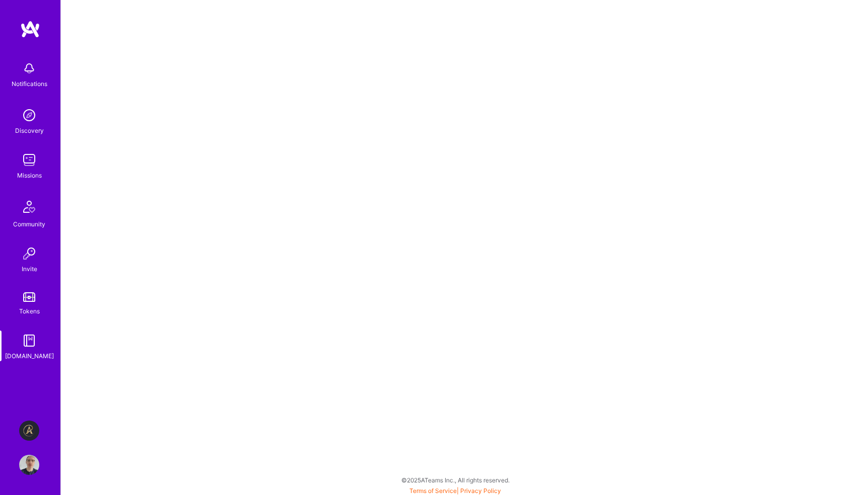
click at [25, 121] on img at bounding box center [29, 115] width 20 height 20
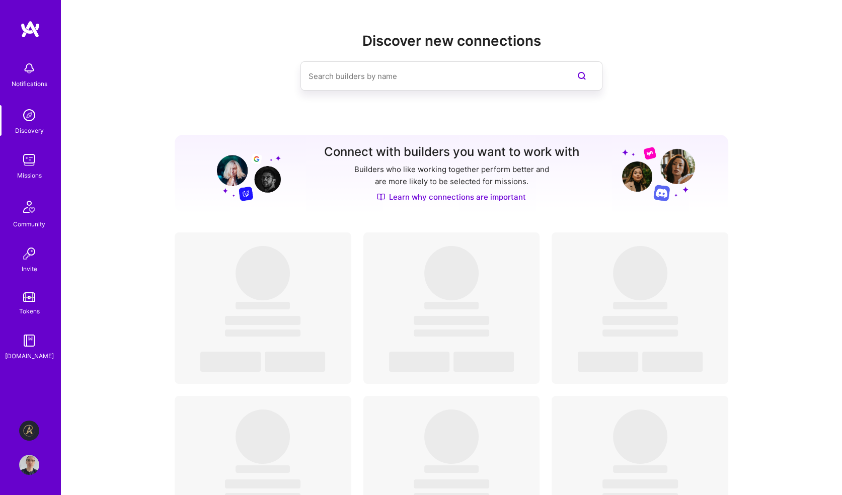
click at [28, 161] on img at bounding box center [29, 160] width 20 height 20
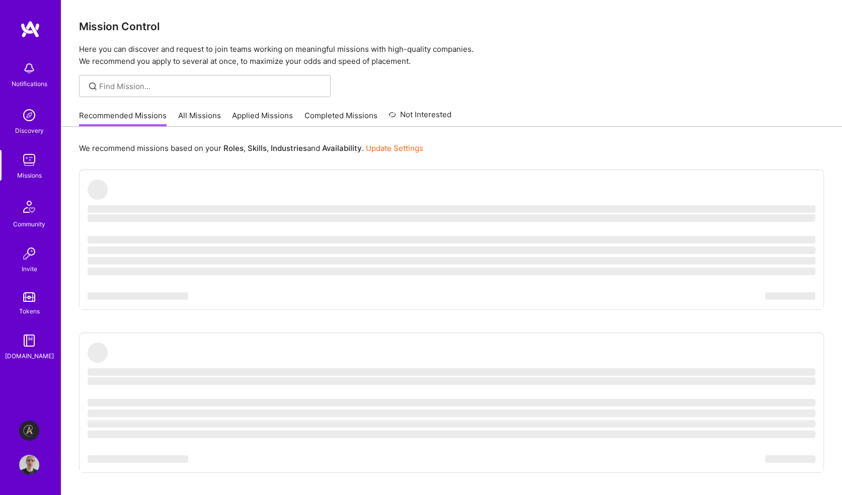
click at [29, 211] on img at bounding box center [29, 207] width 24 height 24
